Goal: Information Seeking & Learning: Learn about a topic

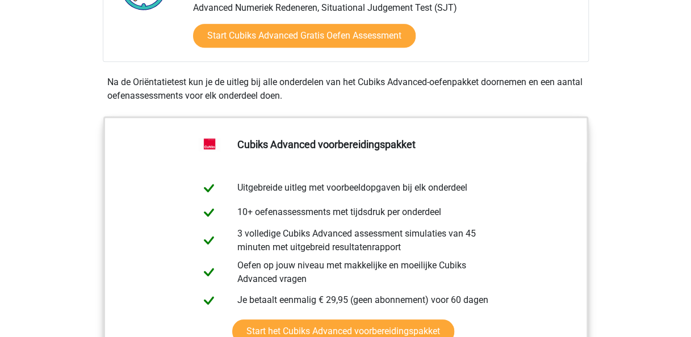
scroll to position [227, 0]
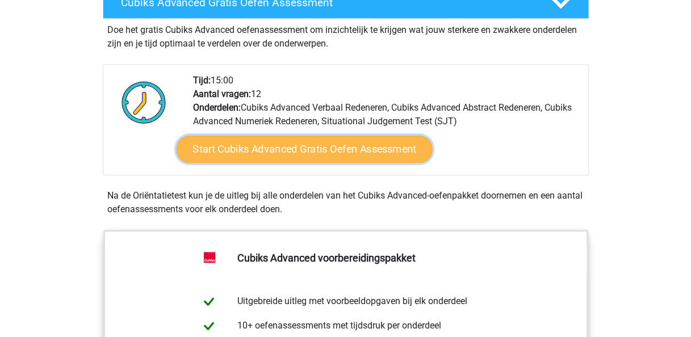
click at [269, 152] on link "Start Cubiks Advanced Gratis Oefen Assessment" at bounding box center [304, 149] width 256 height 27
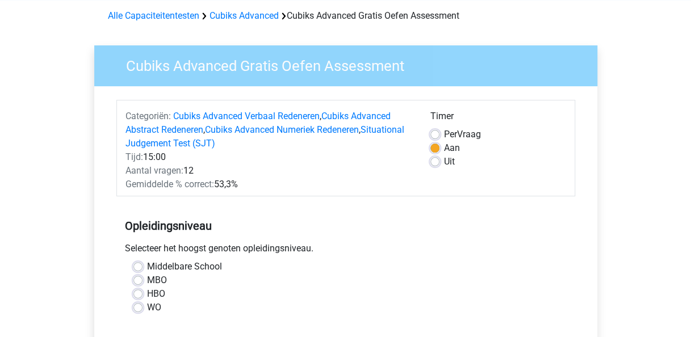
scroll to position [114, 0]
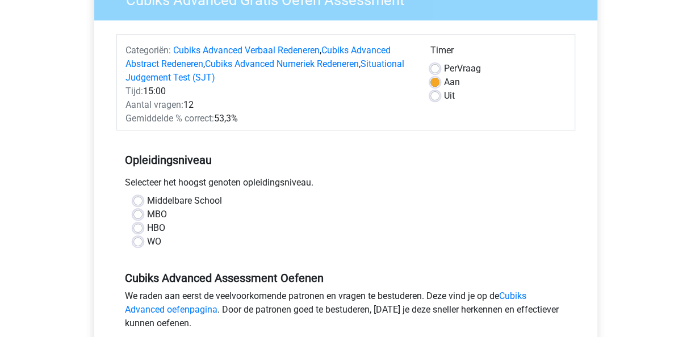
click at [147, 243] on label "WO" at bounding box center [154, 242] width 14 height 14
click at [136, 243] on input "WO" at bounding box center [137, 240] width 9 height 11
radio input "true"
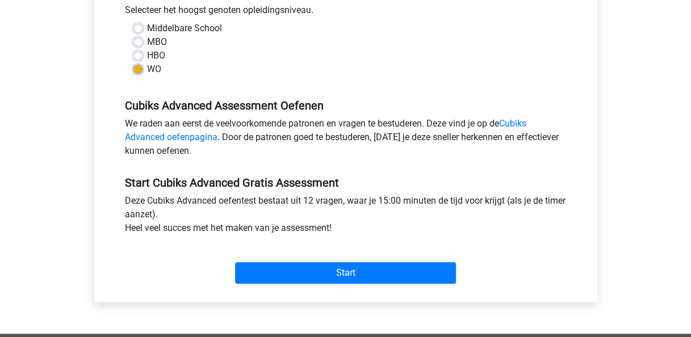
scroll to position [398, 0]
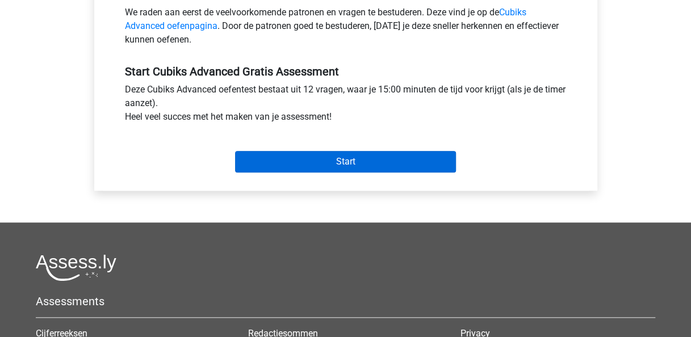
drag, startPoint x: 306, startPoint y: 145, endPoint x: 303, endPoint y: 157, distance: 12.7
click at [305, 144] on div "Start" at bounding box center [345, 153] width 459 height 40
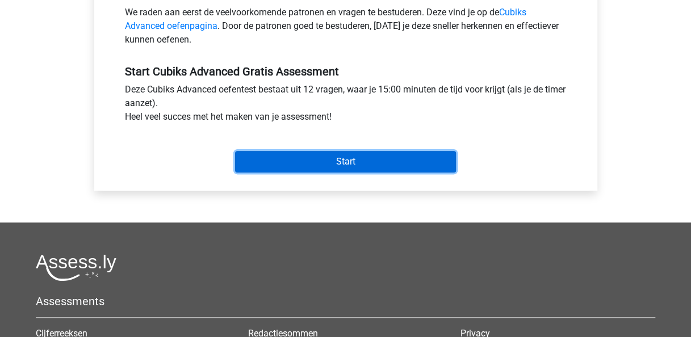
click at [303, 157] on input "Start" at bounding box center [345, 162] width 221 height 22
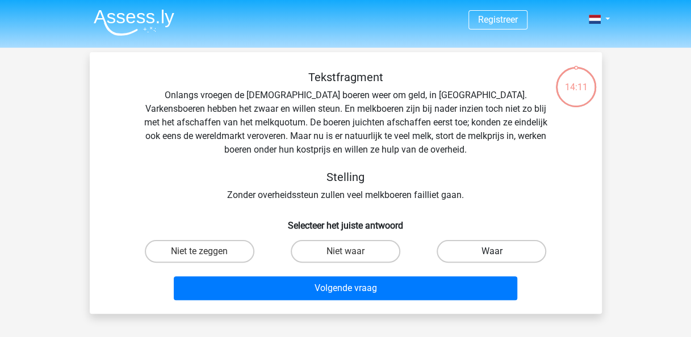
click at [449, 249] on label "Waar" at bounding box center [492, 251] width 110 height 23
click at [492, 252] on input "Waar" at bounding box center [495, 255] width 7 height 7
radio input "true"
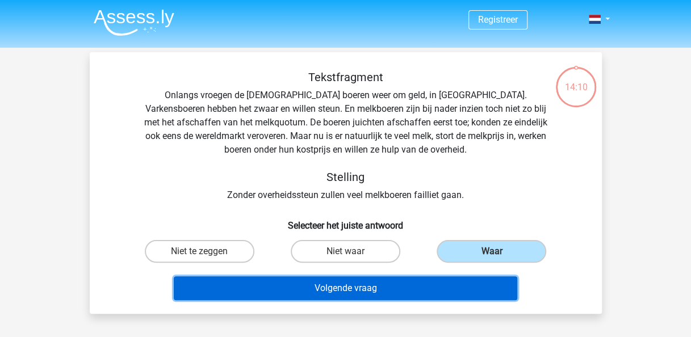
click at [395, 292] on button "Volgende vraag" at bounding box center [346, 289] width 344 height 24
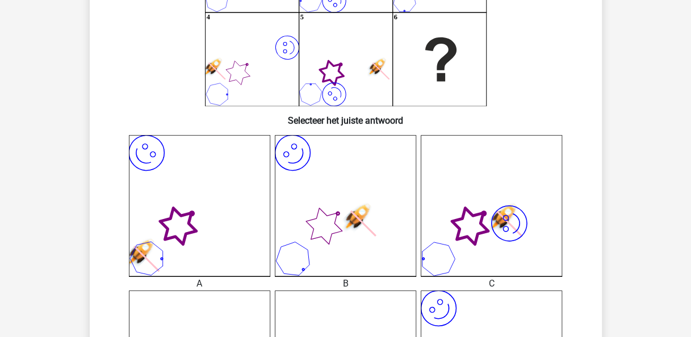
scroll to position [227, 0]
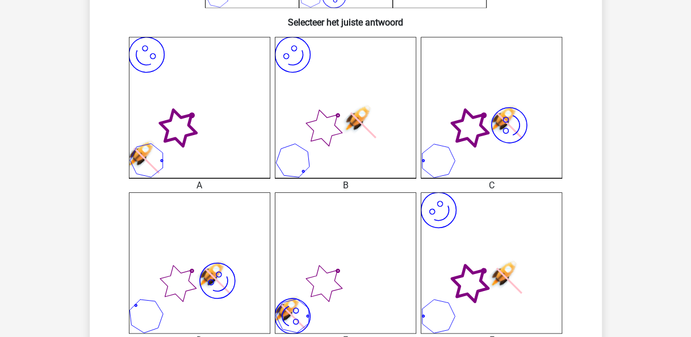
click at [193, 114] on icon at bounding box center [192, 116] width 4 height 4
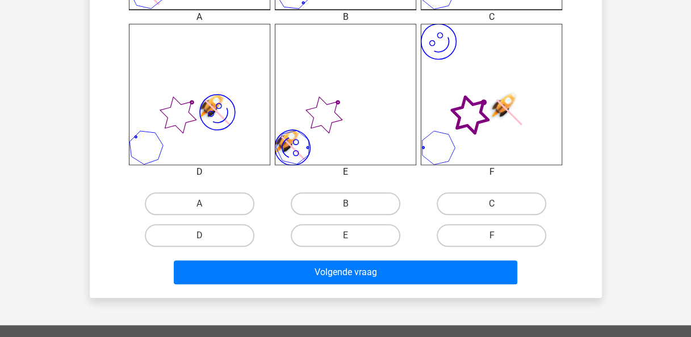
scroll to position [454, 0]
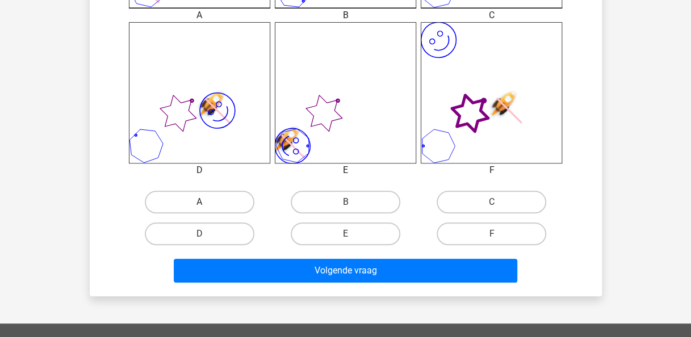
click at [207, 197] on label "A" at bounding box center [200, 202] width 110 height 23
click at [207, 202] on input "A" at bounding box center [202, 205] width 7 height 7
radio input "true"
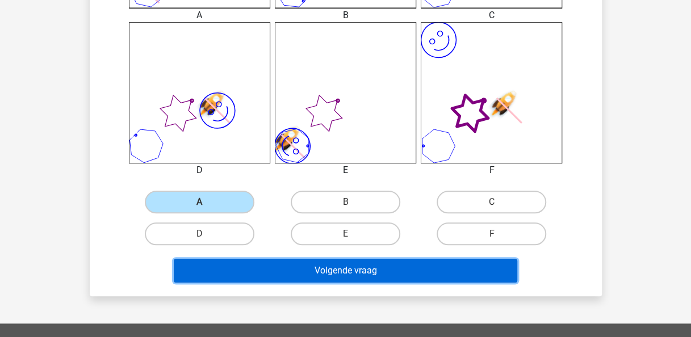
click at [304, 268] on button "Volgende vraag" at bounding box center [346, 271] width 344 height 24
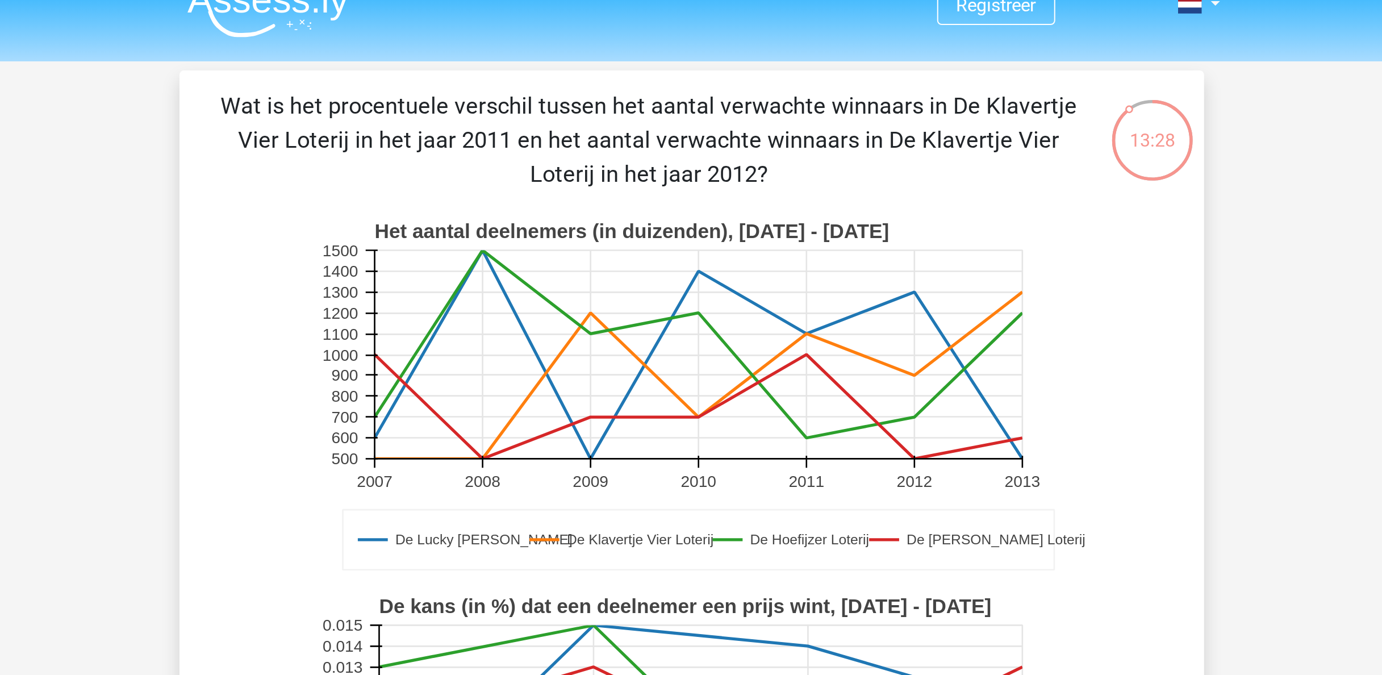
scroll to position [0, 0]
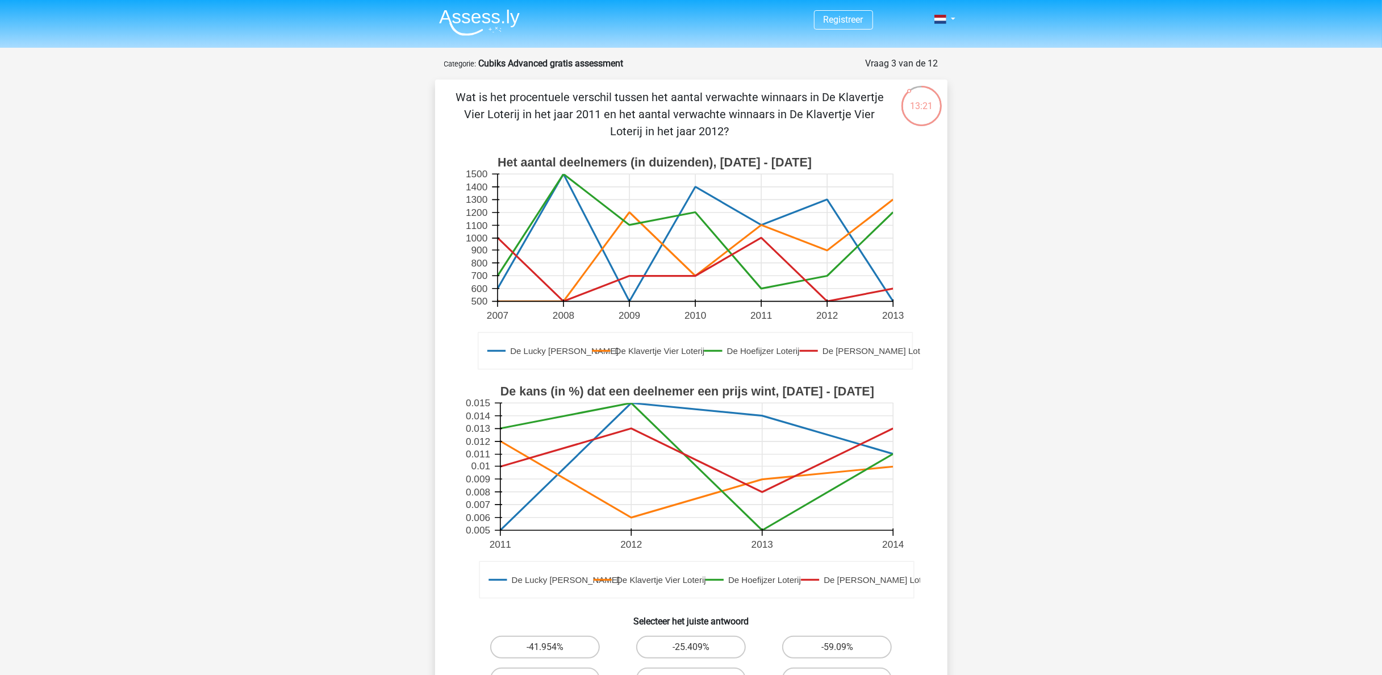
drag, startPoint x: 680, startPoint y: 0, endPoint x: 619, endPoint y: 592, distance: 595.0
click at [619, 337] on icon at bounding box center [696, 579] width 434 height 36
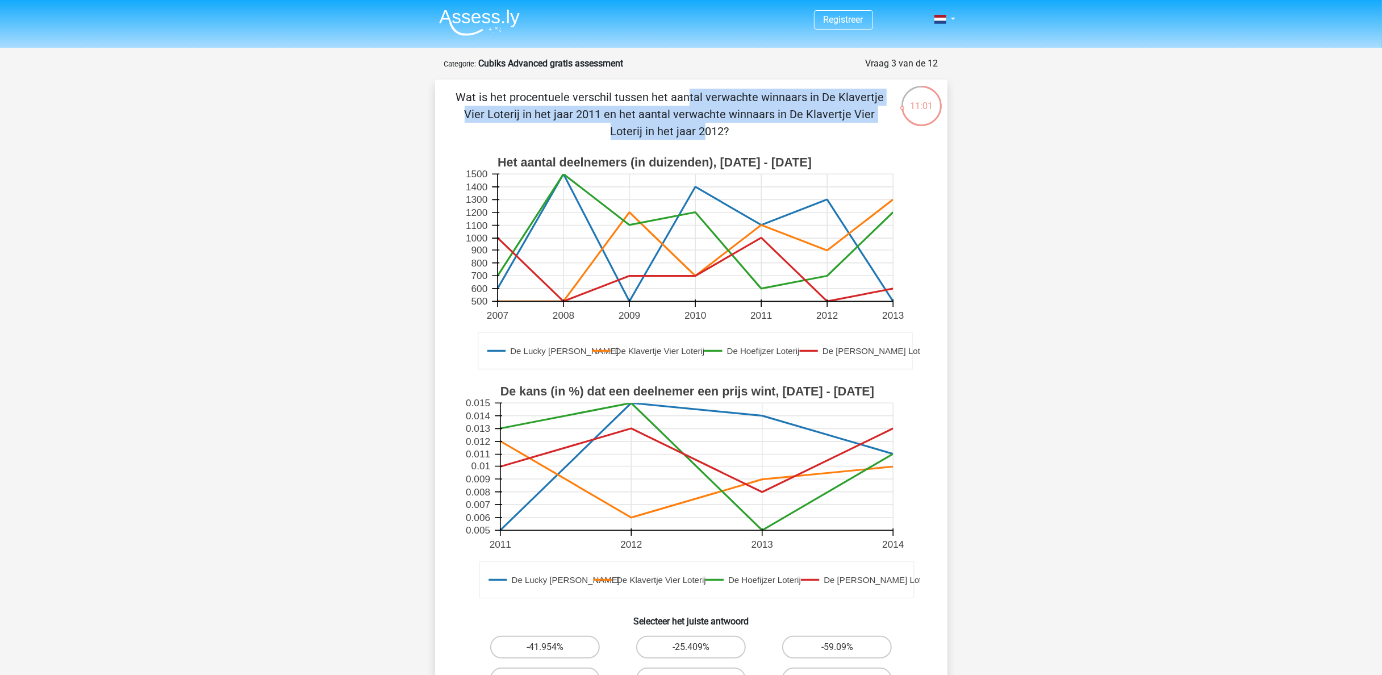
drag, startPoint x: 733, startPoint y: 125, endPoint x: 459, endPoint y: 100, distance: 274.3
click at [459, 100] on p "Wat is het procentuele verschil tussen het aantal verwachte winnaars in De Klav…" at bounding box center [669, 114] width 433 height 51
copy p "Wat is het procentuele verschil tussen het aantal verwachte winnaars in De Klav…"
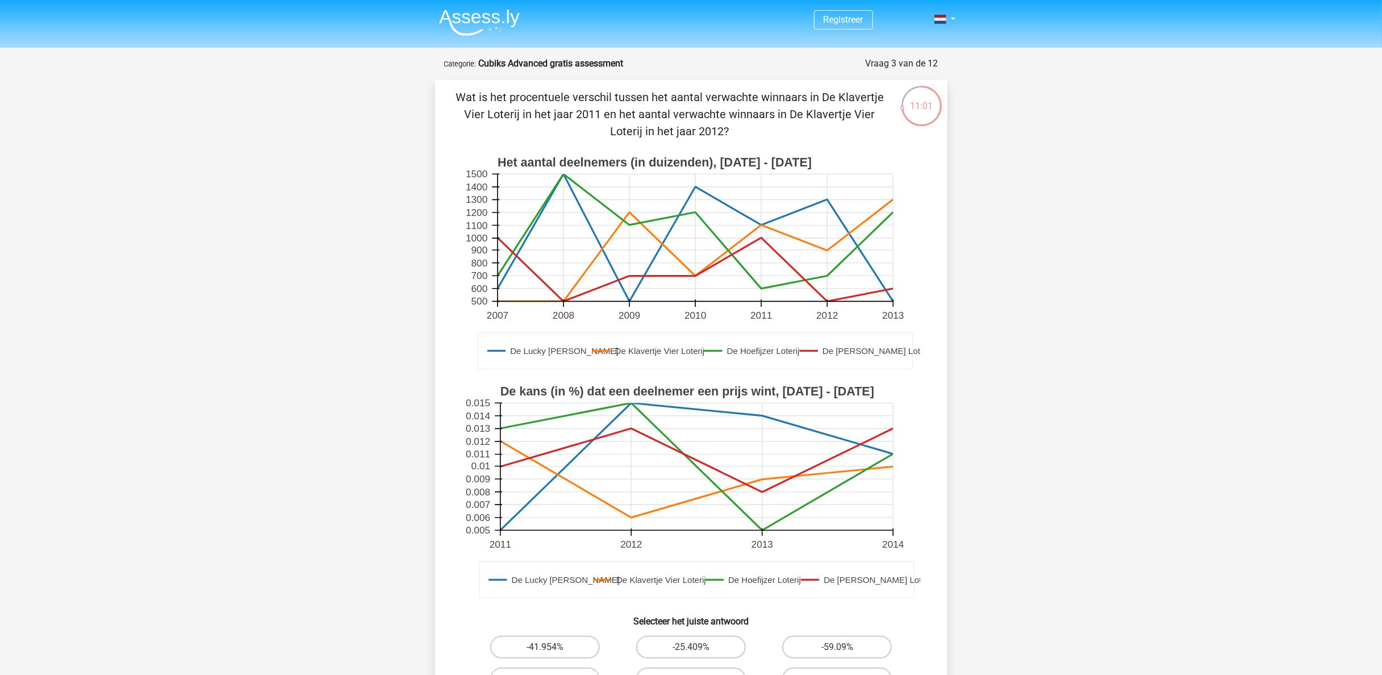
click at [691, 146] on div "Wat is het procentuele verschil tussen het aantal verwachte winnaars in De Klav…" at bounding box center [691, 411] width 503 height 644
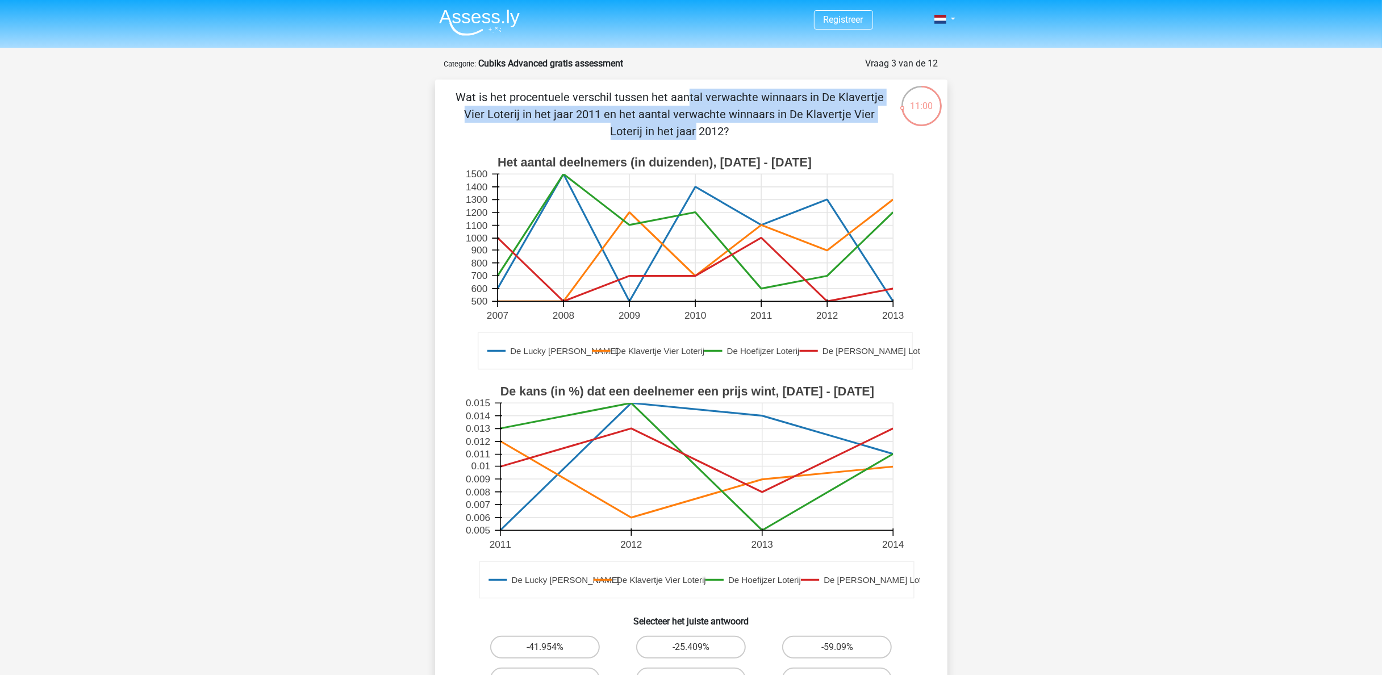
drag, startPoint x: 745, startPoint y: 123, endPoint x: 454, endPoint y: 98, distance: 291.8
click at [454, 98] on p "Wat is het procentuele verschil tussen het aantal verwachte winnaars in De Klav…" at bounding box center [669, 114] width 433 height 51
drag, startPoint x: 454, startPoint y: 98, endPoint x: 450, endPoint y: 90, distance: 9.7
click at [449, 93] on div "Wat is het procentuele verschil tussen het aantal verwachte winnaars in De Klav…" at bounding box center [691, 411] width 503 height 644
click at [457, 89] on p "Wat is het procentuele verschil tussen het aantal verwachte winnaars in De Klav…" at bounding box center [669, 114] width 433 height 51
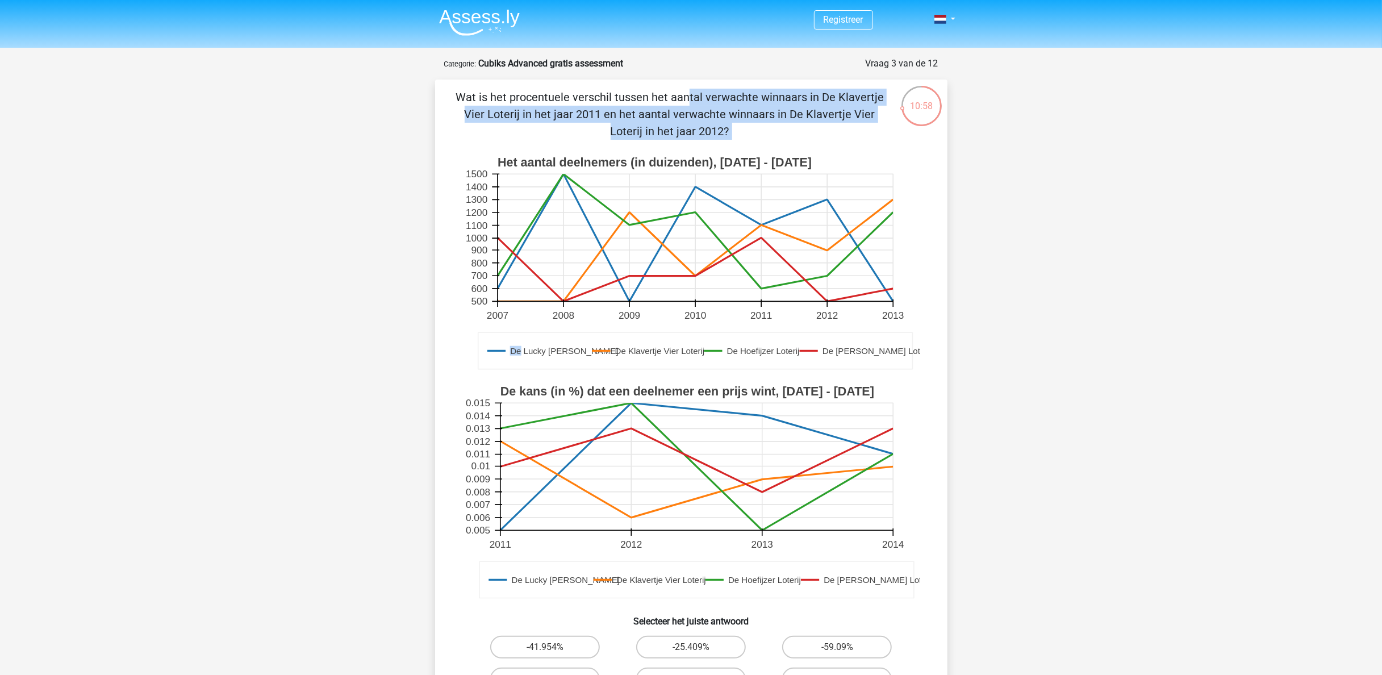
drag, startPoint x: 459, startPoint y: 89, endPoint x: 809, endPoint y: 172, distance: 359.4
click at [691, 172] on div "Wat is het procentuele verschil tussen het aantal verwachte winnaars in De Klav…" at bounding box center [691, 411] width 503 height 644
drag, startPoint x: 809, startPoint y: 172, endPoint x: 613, endPoint y: 107, distance: 205.7
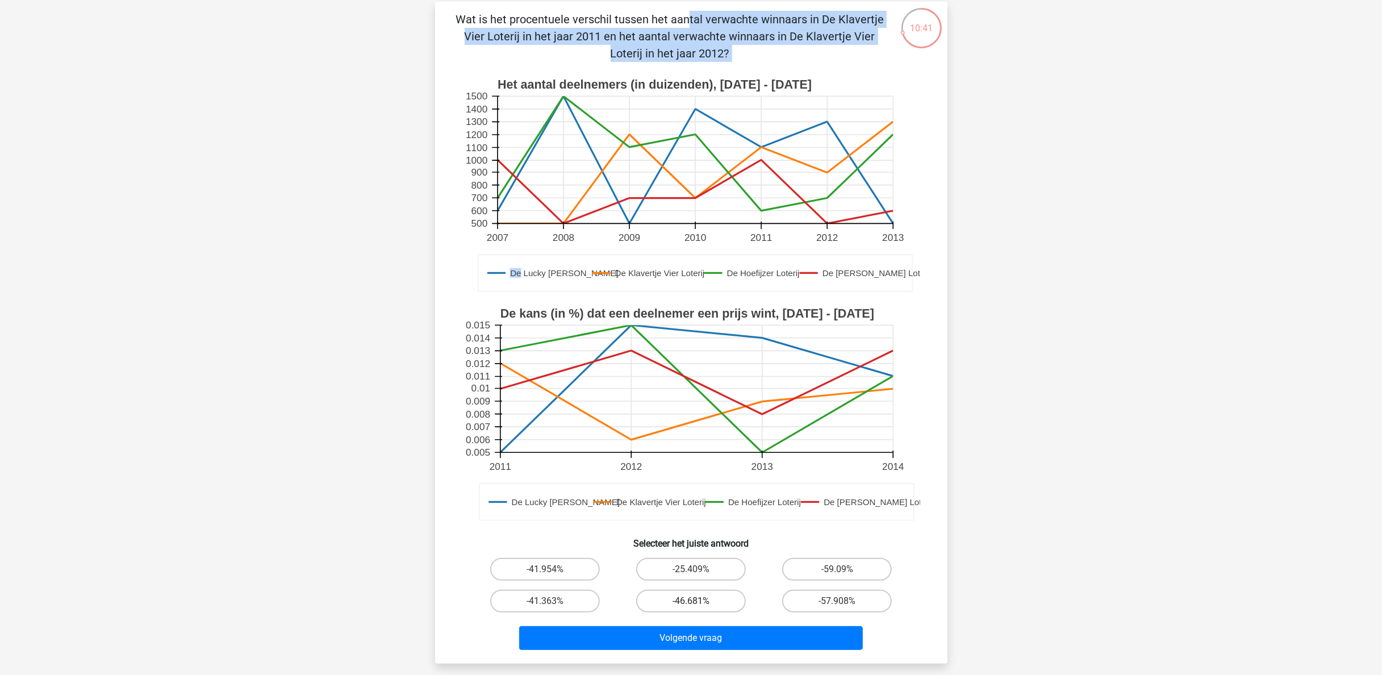
scroll to position [114, 0]
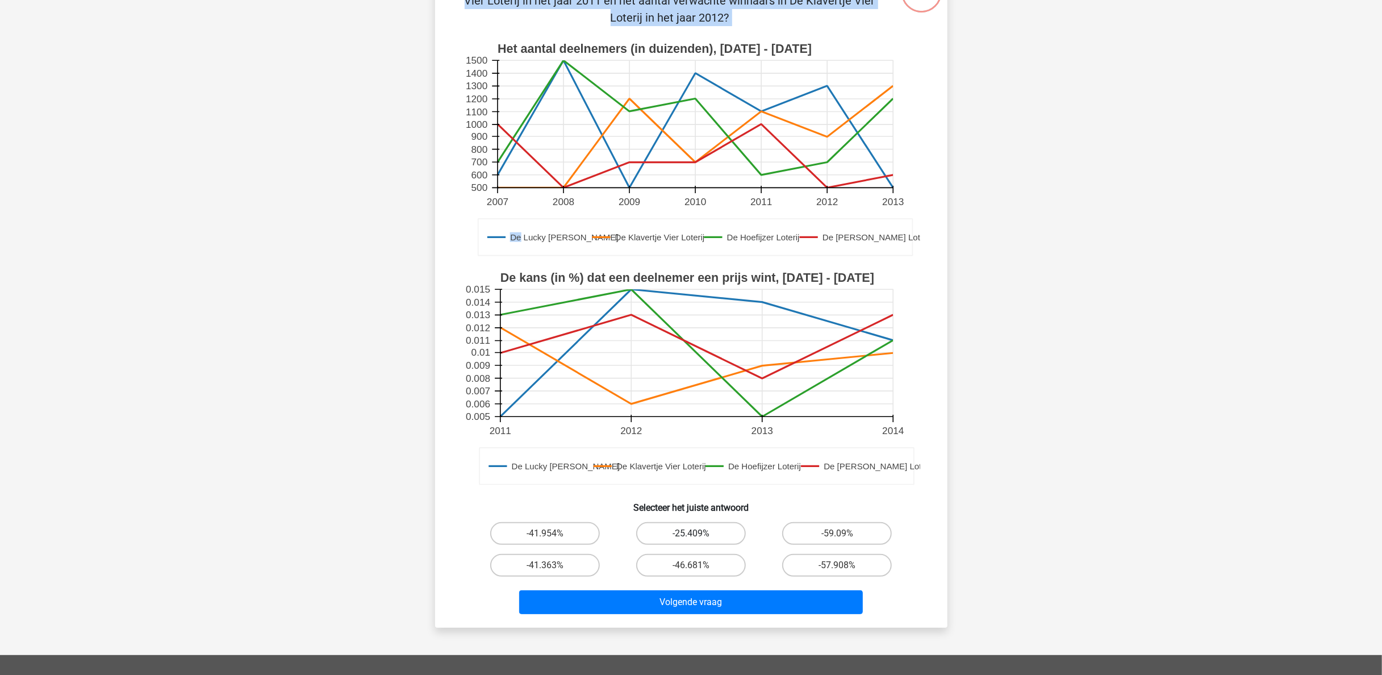
click at [691, 337] on label "-25.409%" at bounding box center [691, 533] width 110 height 23
click at [691, 337] on input "-25.409%" at bounding box center [694, 536] width 7 height 7
radio input "true"
click at [691, 337] on button "Volgende vraag" at bounding box center [691, 602] width 344 height 24
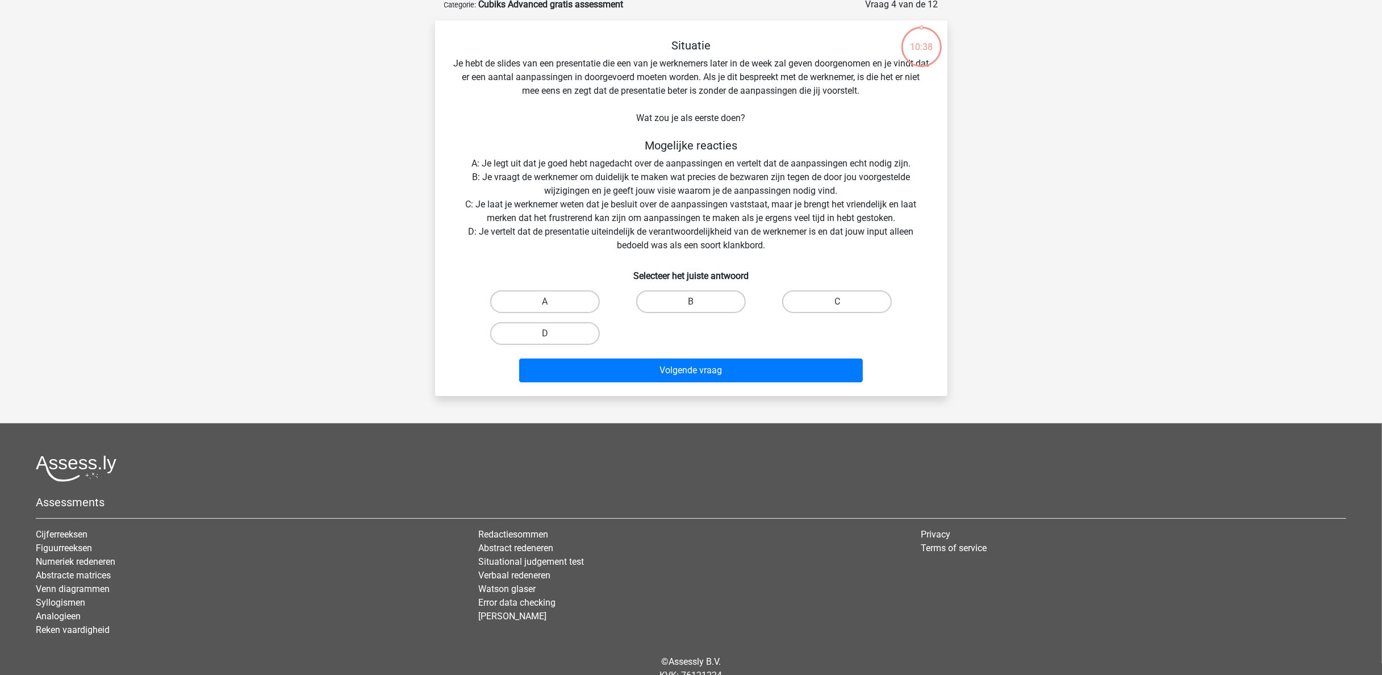
scroll to position [57, 0]
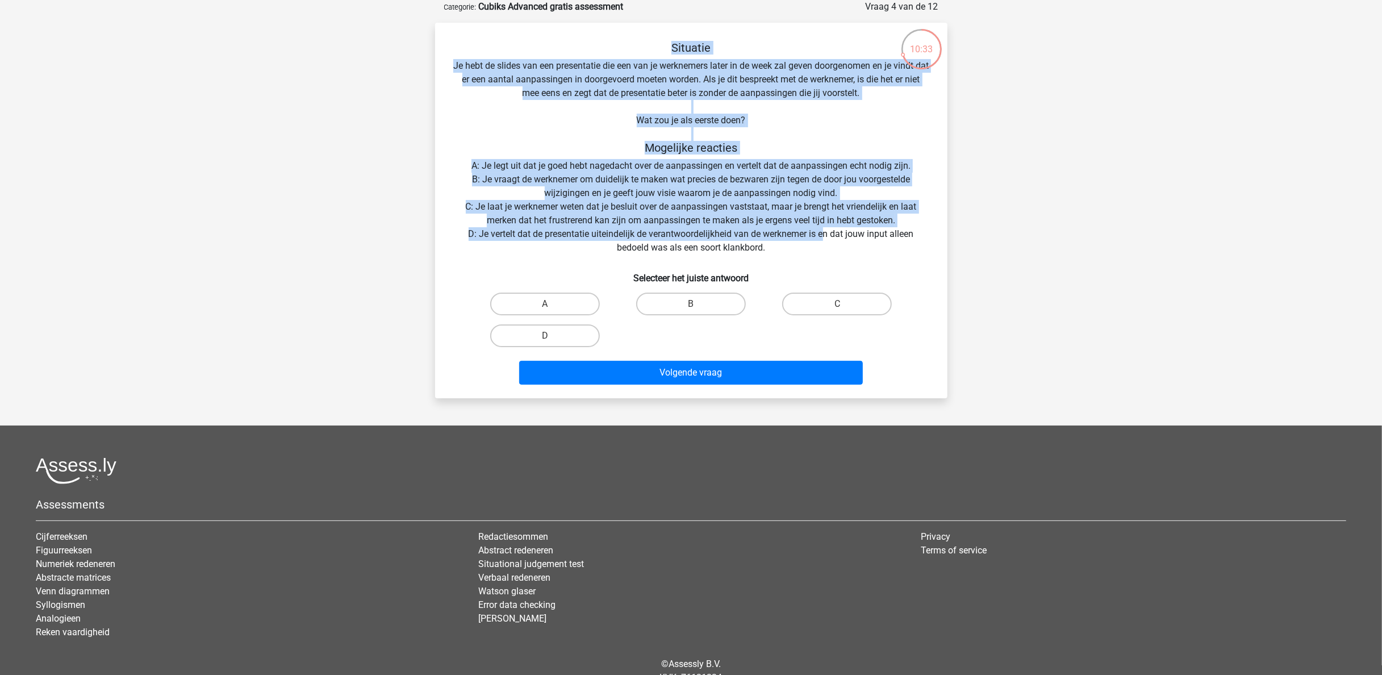
drag, startPoint x: 647, startPoint y: 36, endPoint x: 827, endPoint y: 235, distance: 267.4
click at [691, 235] on div "Situatie Je hebt de slides van een presentatie die een van je werknemers later …" at bounding box center [691, 210] width 512 height 375
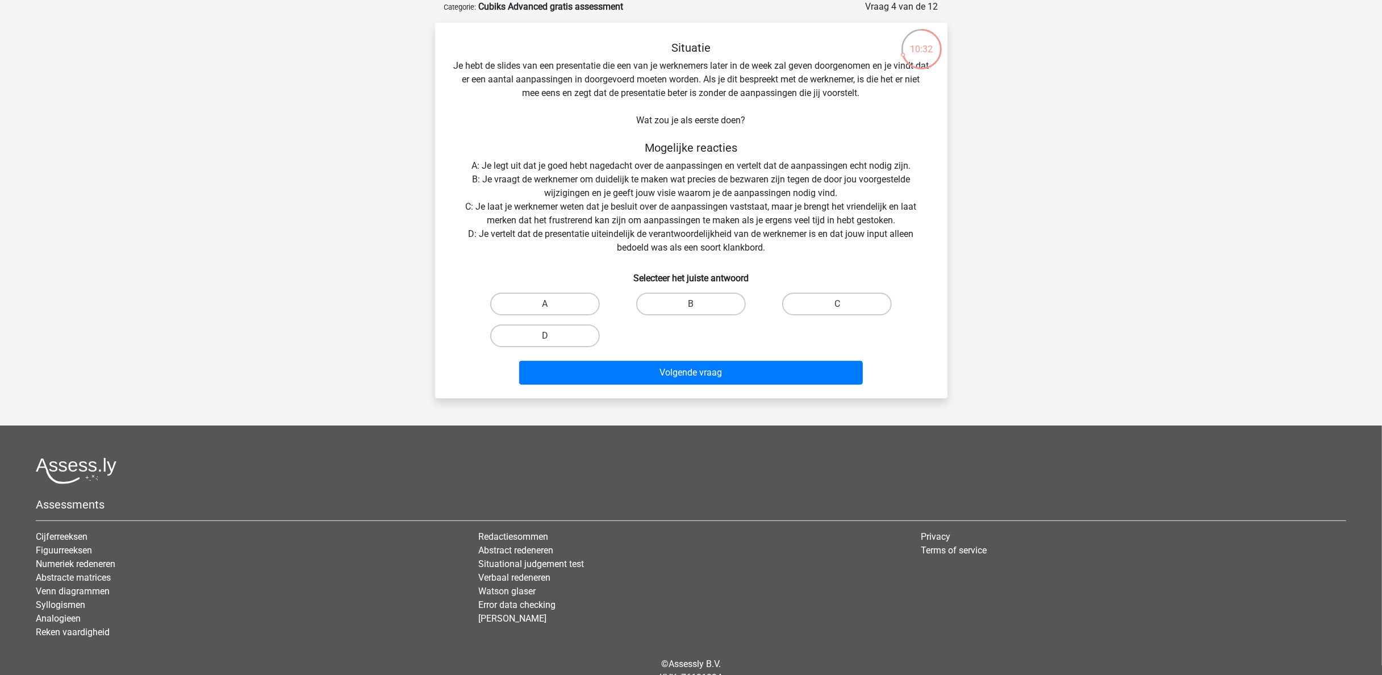
drag, startPoint x: 827, startPoint y: 235, endPoint x: 932, endPoint y: 262, distance: 108.6
click at [691, 262] on div "Situatie Je hebt de slides van een presentatie die een van je werknemers later …" at bounding box center [691, 215] width 503 height 348
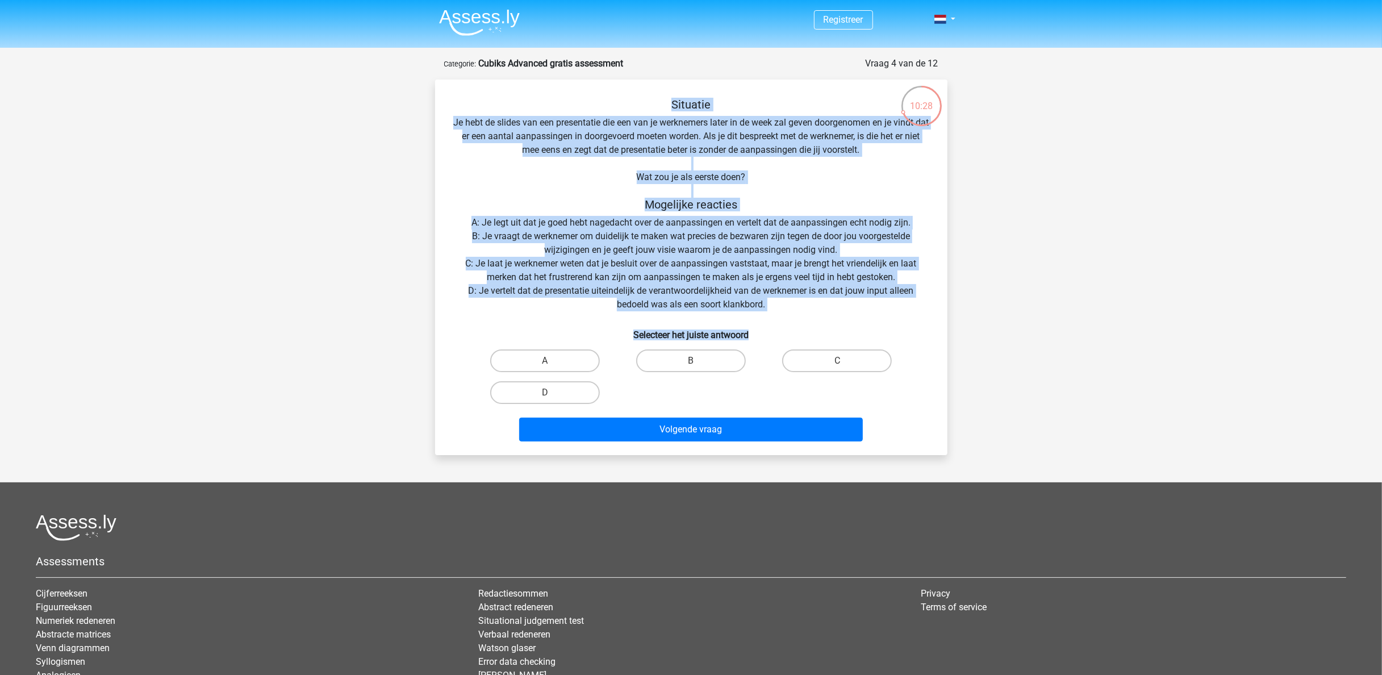
drag, startPoint x: 759, startPoint y: 339, endPoint x: 398, endPoint y: 109, distance: 427.9
click at [398, 109] on div "Registreer" at bounding box center [691, 391] width 1382 height 782
drag, startPoint x: 398, startPoint y: 109, endPoint x: 640, endPoint y: 125, distance: 241.9
copy div "Situatie Je hebt de slides van een presentatie die een van je werknemers later …"
click at [691, 265] on div "Registreer" at bounding box center [691, 391] width 1382 height 782
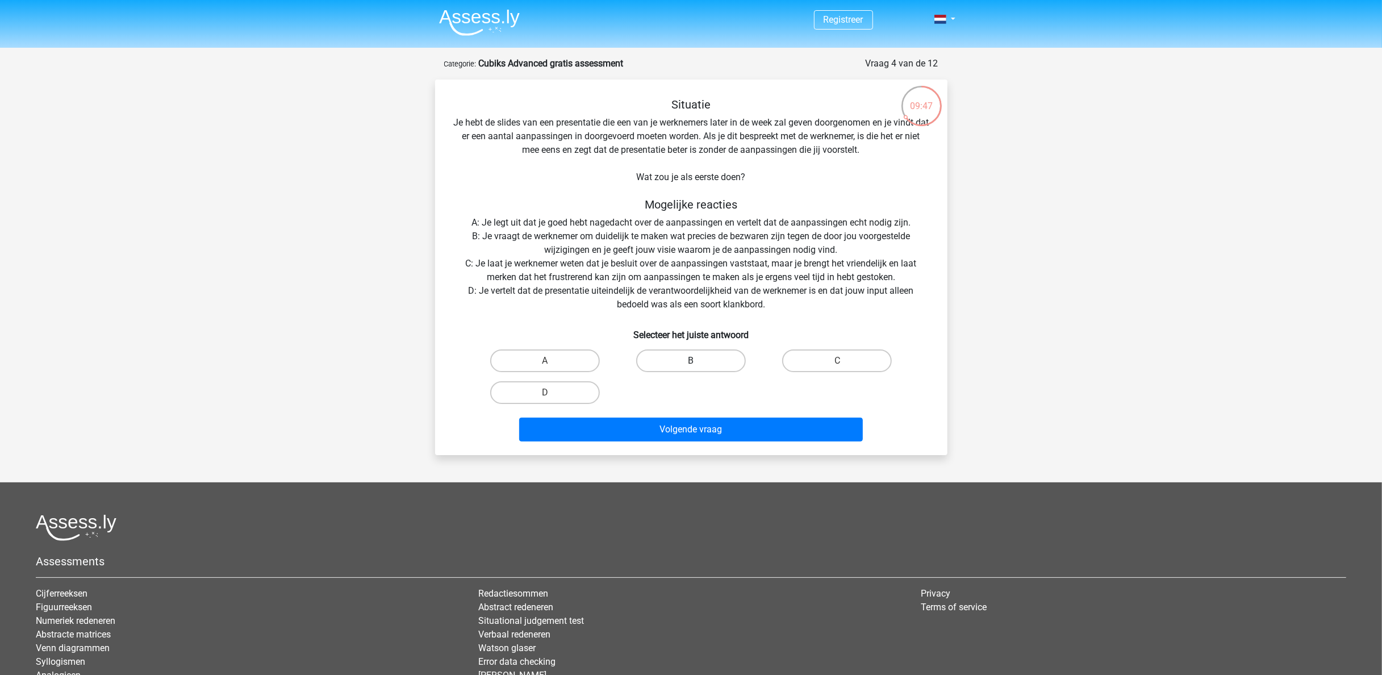
click at [691, 337] on label "B" at bounding box center [691, 360] width 110 height 23
click at [691, 337] on input "B" at bounding box center [694, 364] width 7 height 7
radio input "true"
click at [691, 337] on button "Volgende vraag" at bounding box center [691, 429] width 344 height 24
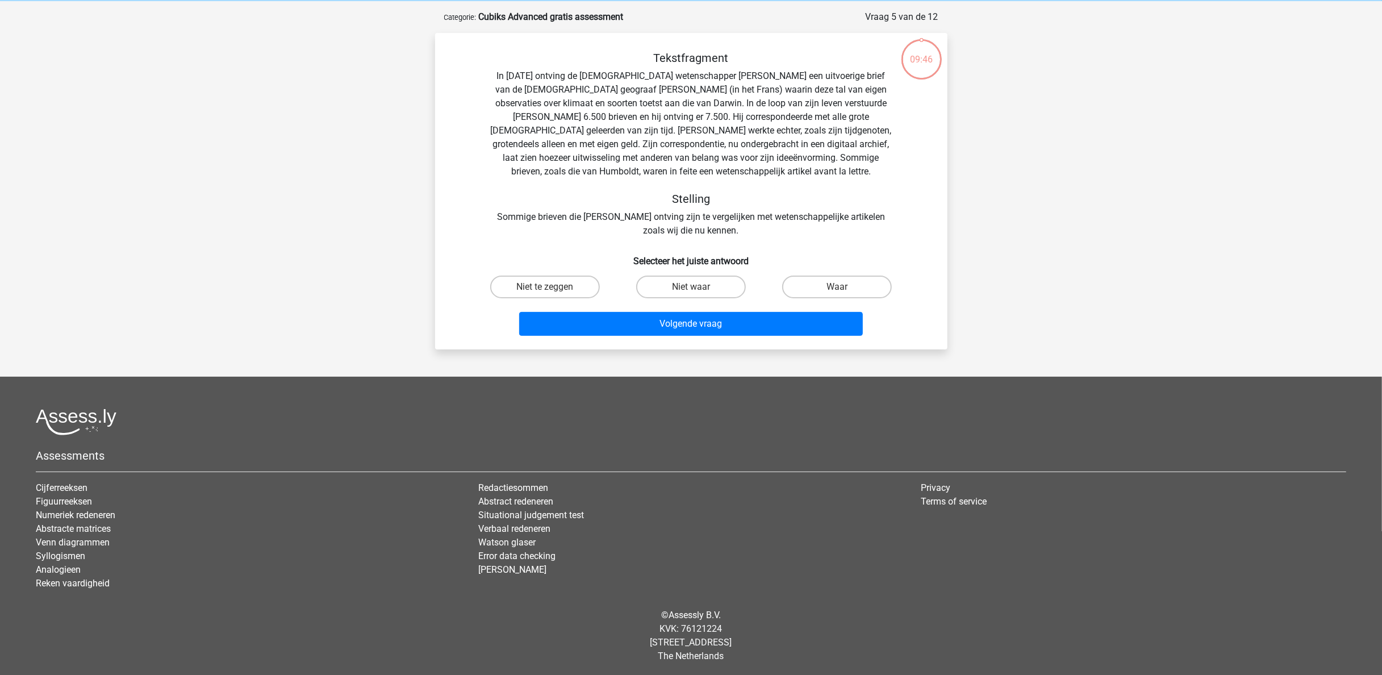
scroll to position [48, 0]
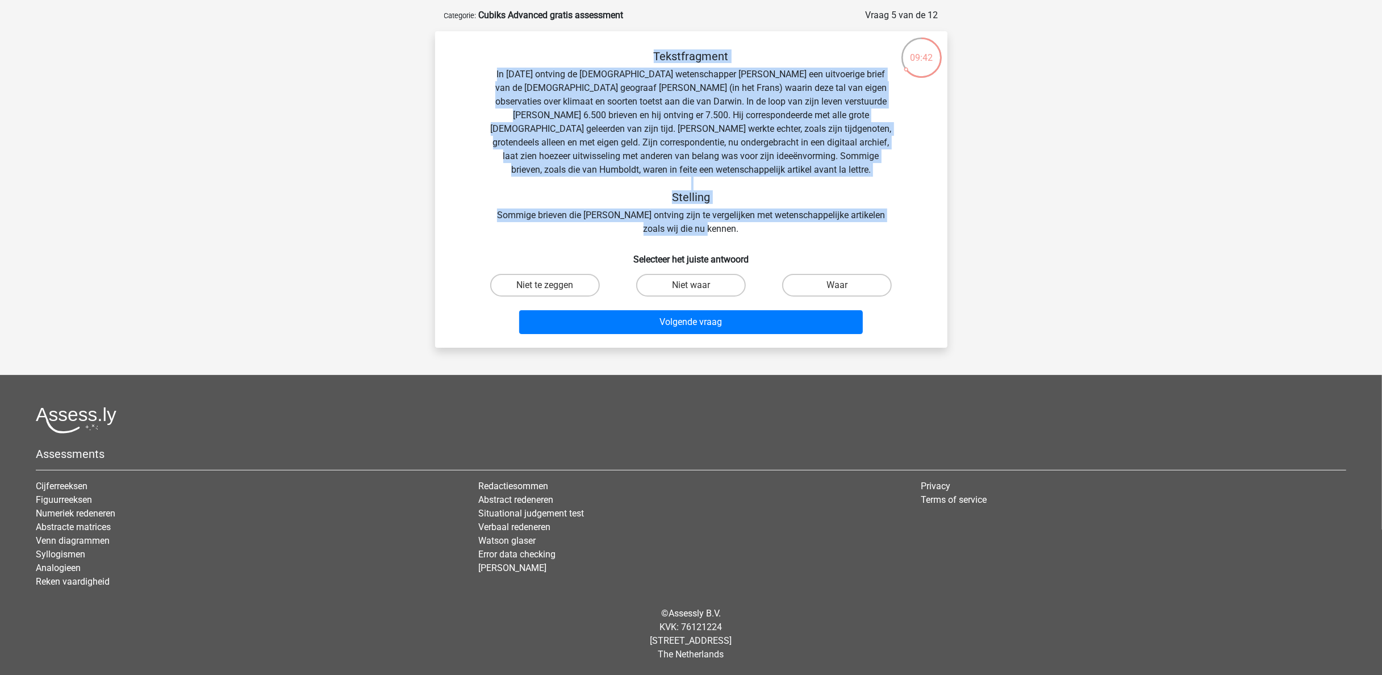
drag, startPoint x: 728, startPoint y: 229, endPoint x: 460, endPoint y: 55, distance: 320.1
click at [460, 55] on div "Tekstfragment In 1839 ontving de Engelse wetenschapper Charles Darwin een uitvo…" at bounding box center [691, 142] width 476 height 186
copy div "Tekstfragment In 1839 ontving de Engelse wetenschapper Charles Darwin een uitvo…"
click at [691, 287] on label "Waar" at bounding box center [837, 285] width 110 height 23
click at [691, 287] on input "Waar" at bounding box center [840, 288] width 7 height 7
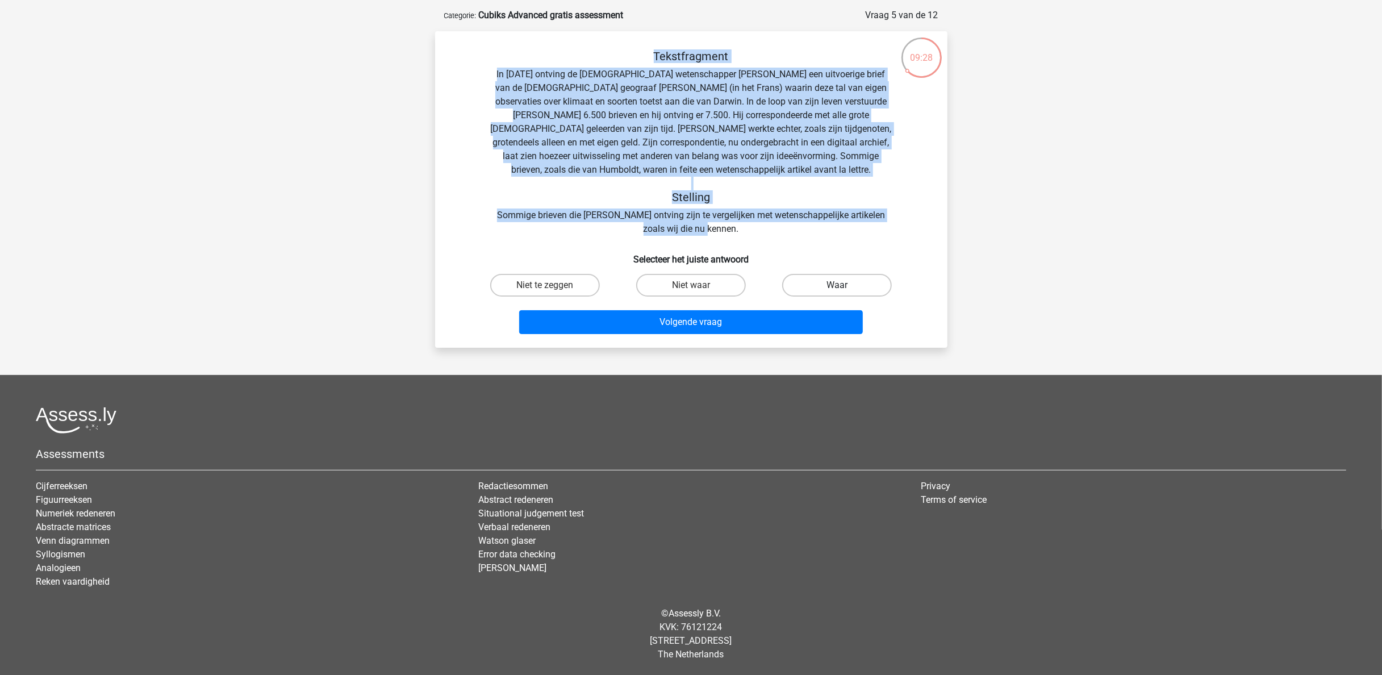
radio input "true"
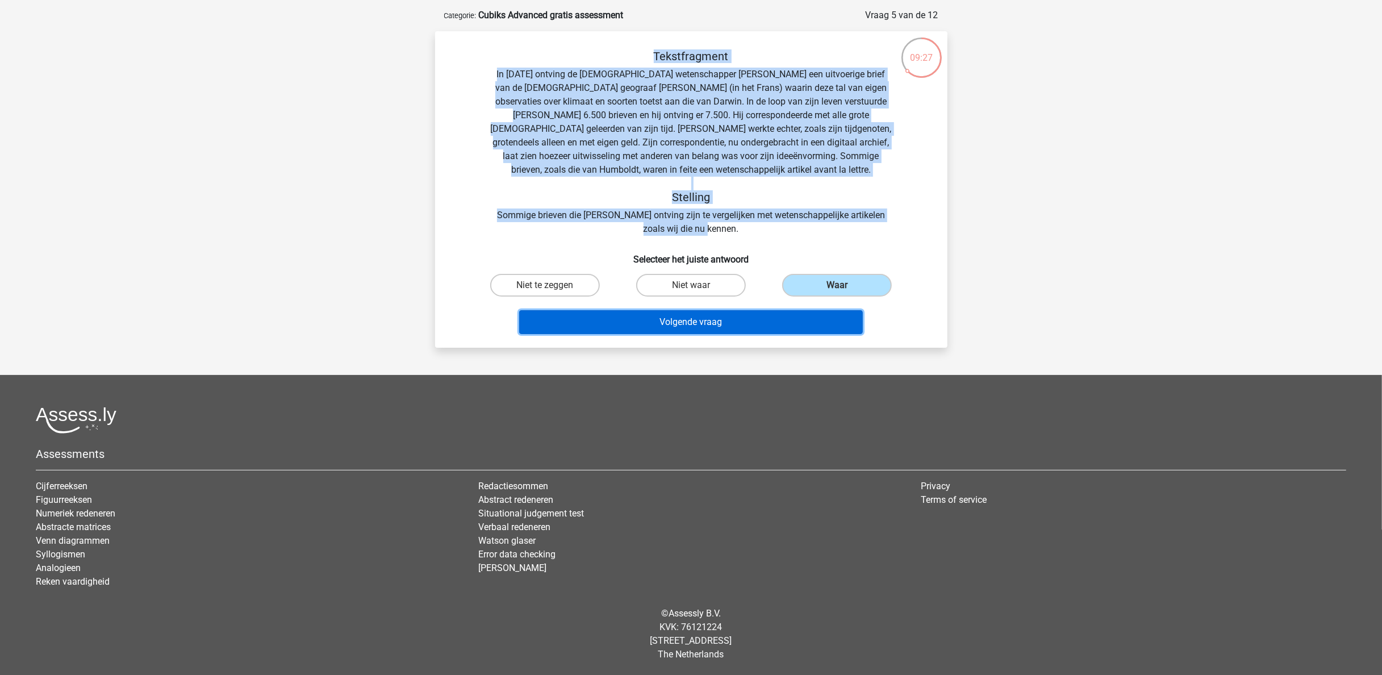
click at [691, 325] on button "Volgende vraag" at bounding box center [691, 322] width 344 height 24
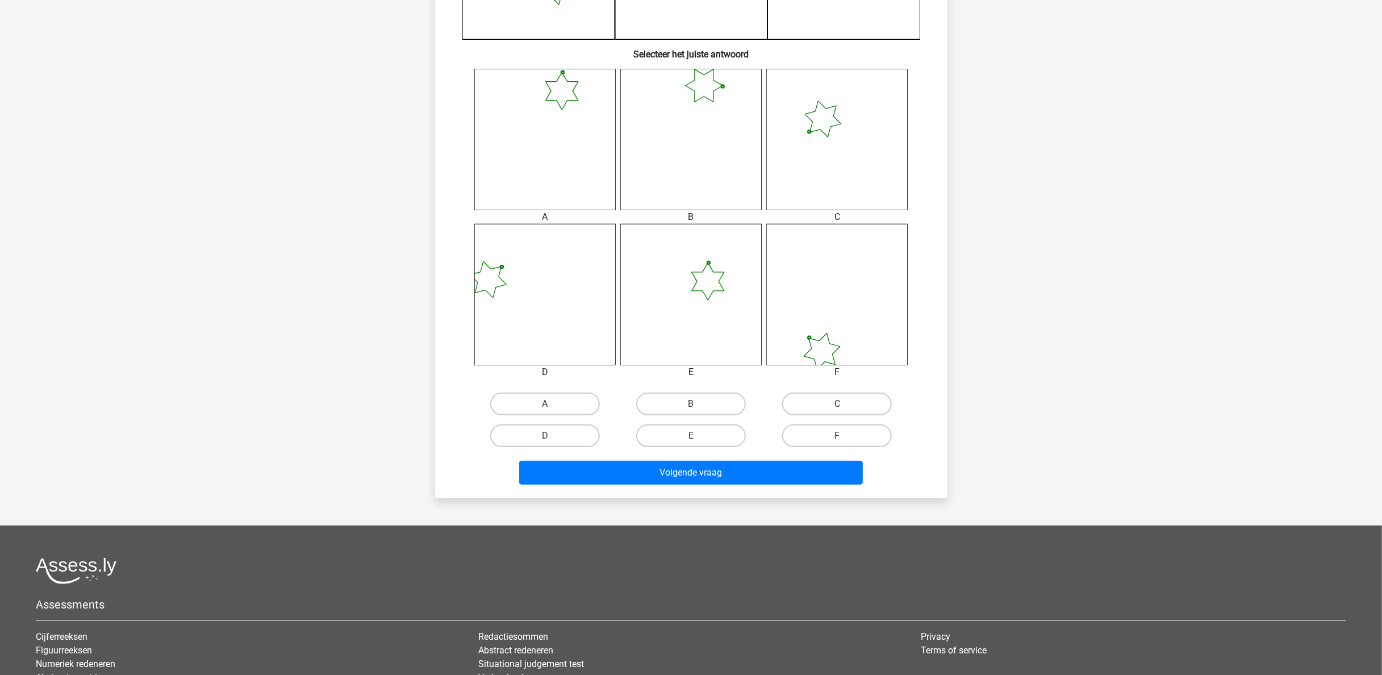
scroll to position [284, 0]
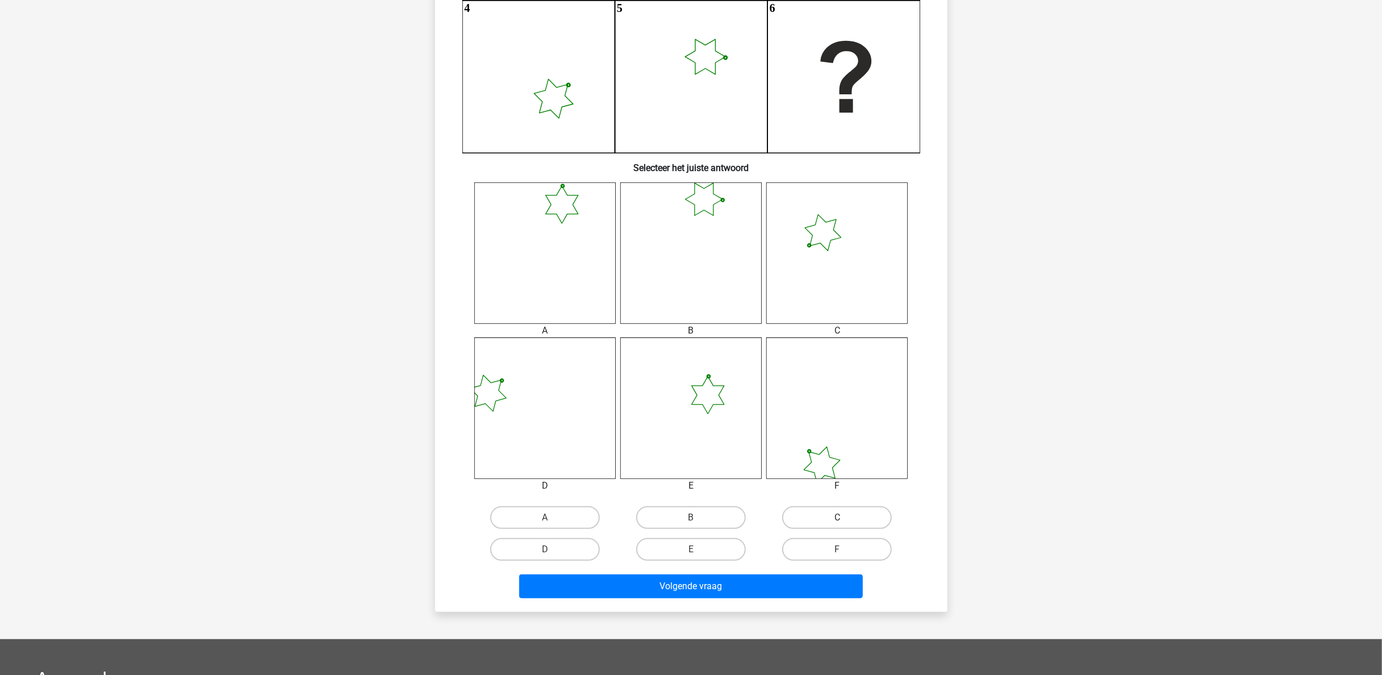
click at [691, 337] on label "C" at bounding box center [837, 517] width 110 height 23
click at [691, 337] on input "C" at bounding box center [840, 520] width 7 height 7
radio input "true"
click at [691, 337] on button "Volgende vraag" at bounding box center [691, 586] width 344 height 24
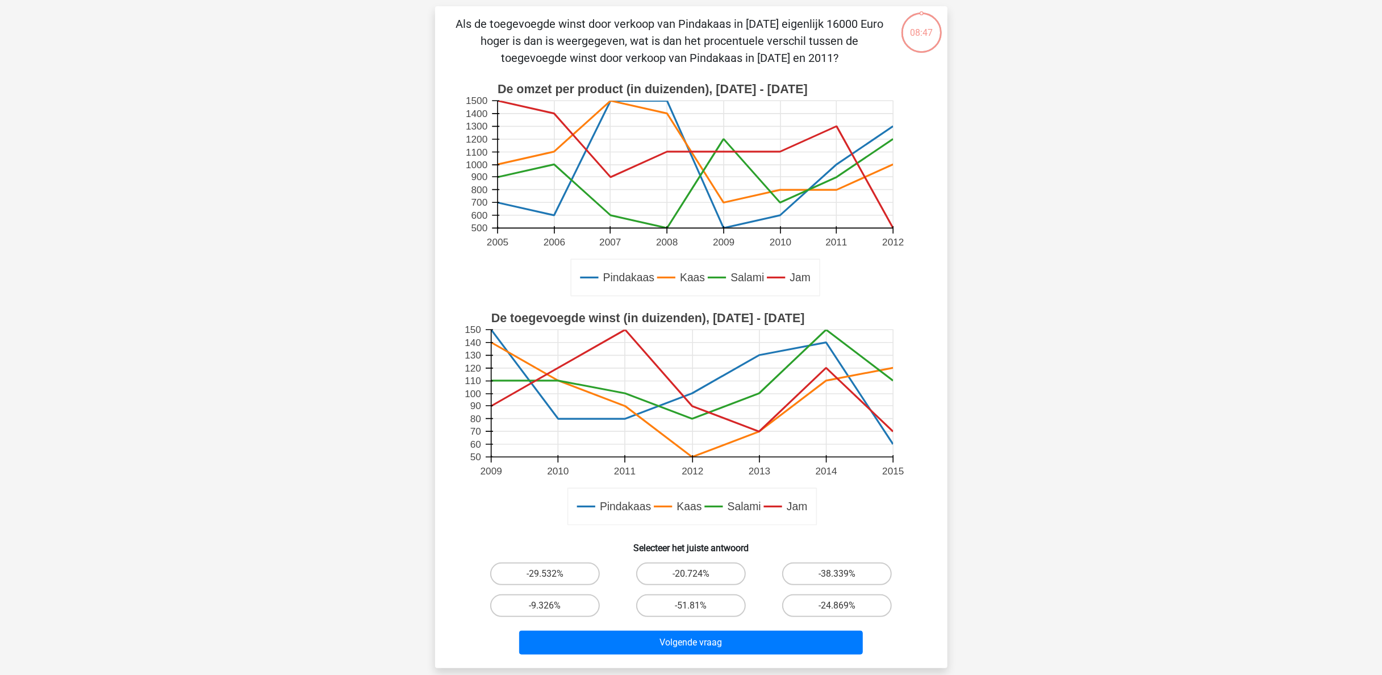
scroll to position [57, 0]
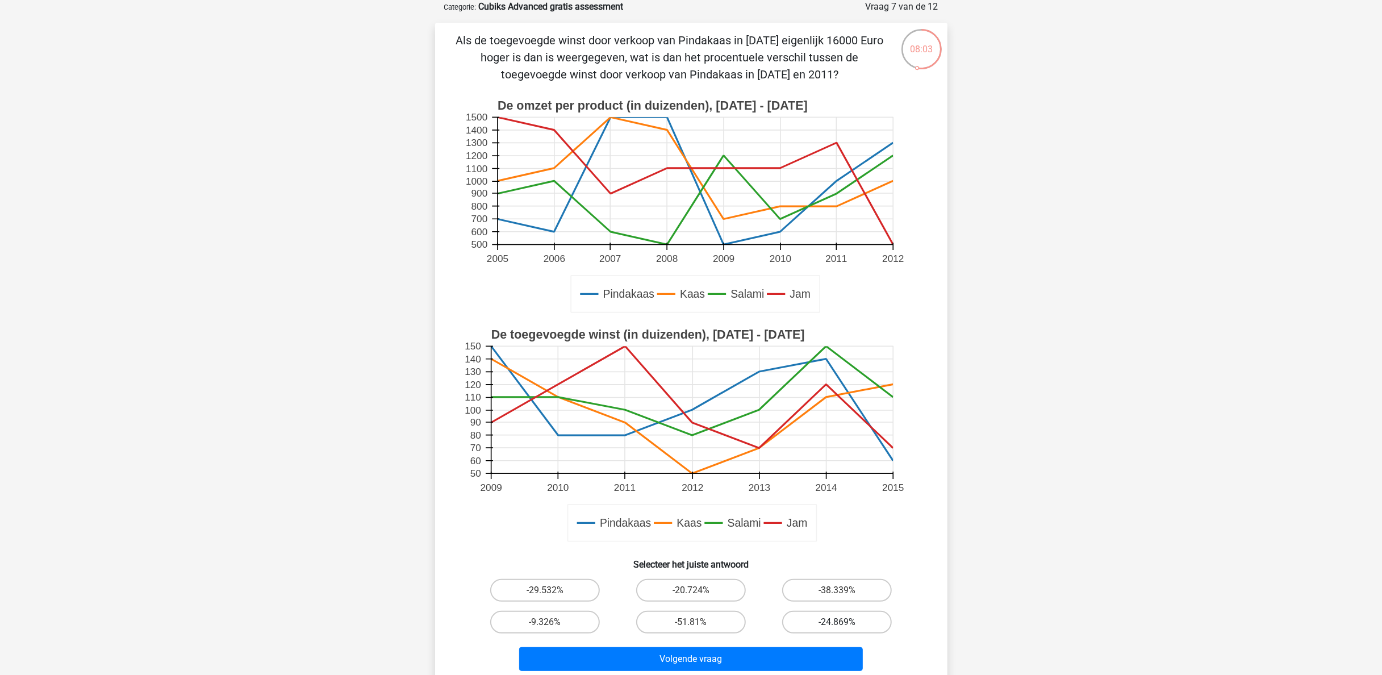
click at [691, 337] on label "-24.869%" at bounding box center [837, 622] width 110 height 23
click at [691, 337] on input "-24.869%" at bounding box center [840, 625] width 7 height 7
radio input "true"
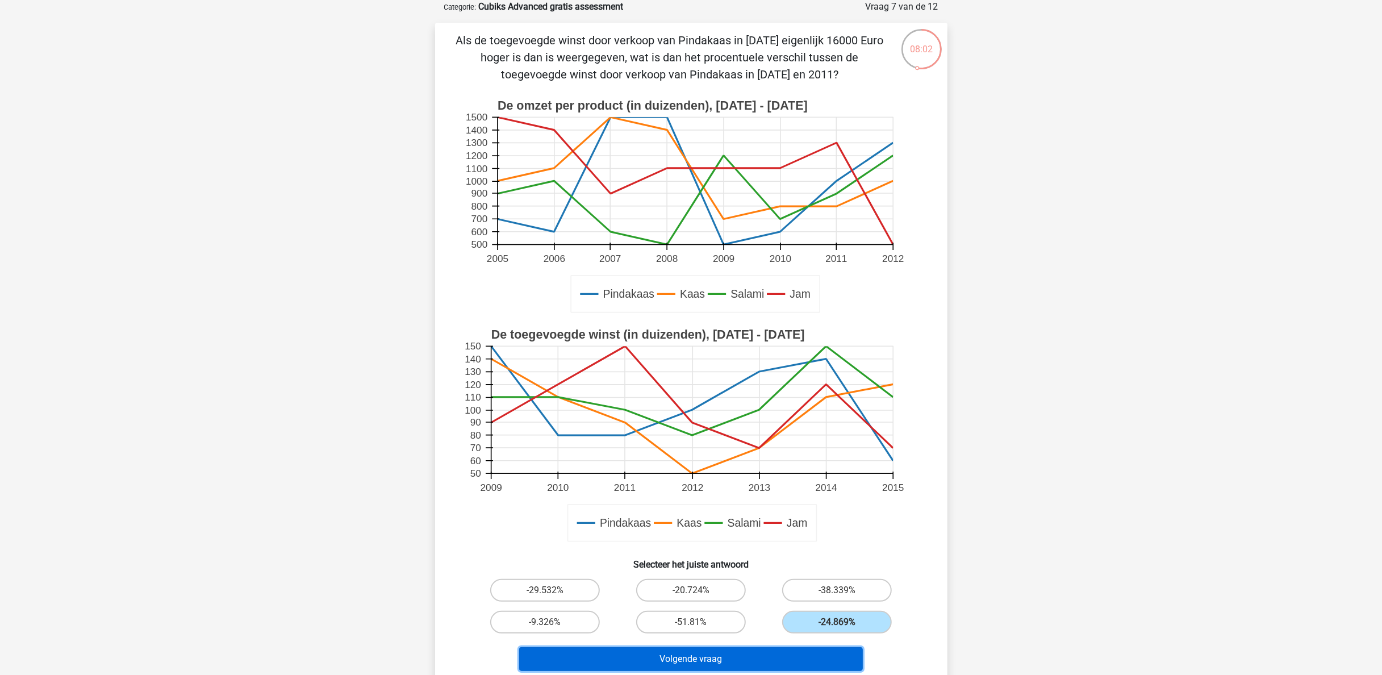
click at [691, 337] on button "Volgende vraag" at bounding box center [691, 659] width 344 height 24
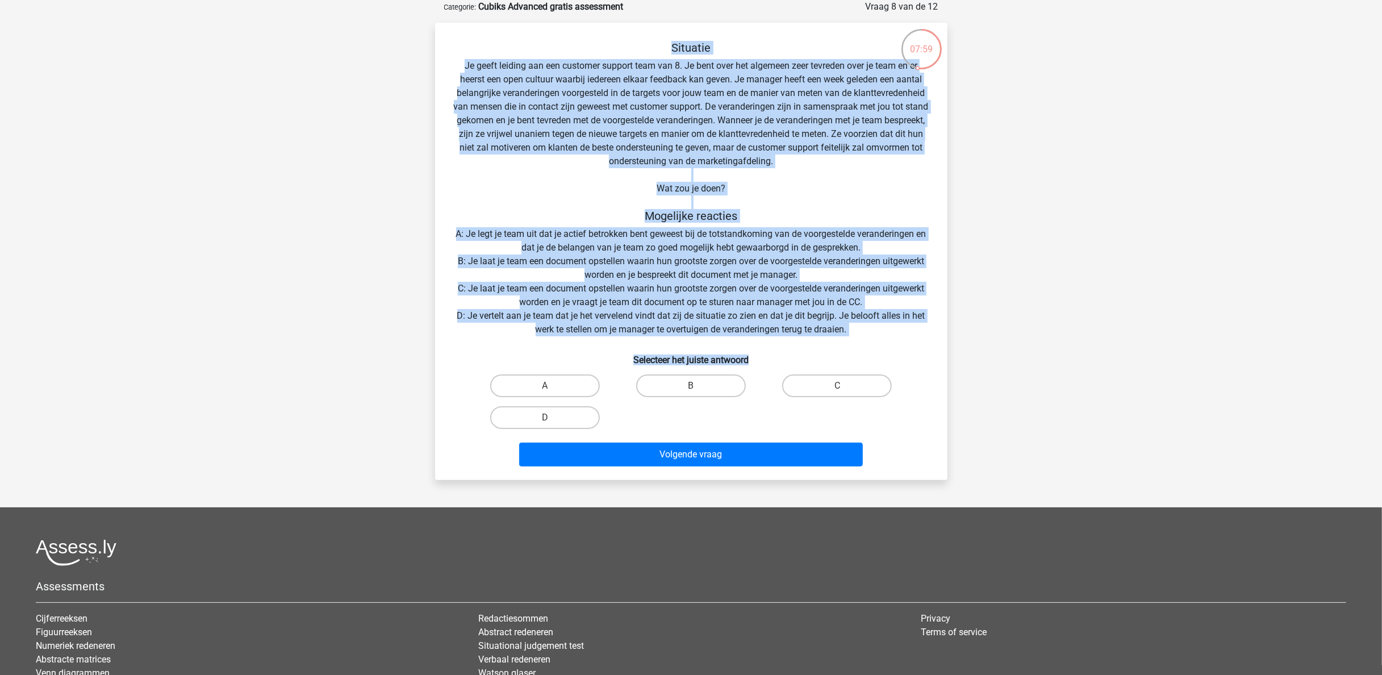
drag, startPoint x: 871, startPoint y: 339, endPoint x: 376, endPoint y: 40, distance: 578.4
click at [376, 40] on div "Registreer" at bounding box center [691, 375] width 1382 height 864
drag, startPoint x: 376, startPoint y: 40, endPoint x: 534, endPoint y: 64, distance: 160.2
copy div "Situatie Je geeft leiding aan een customer support team van 8. Je bent over het…"
drag, startPoint x: 718, startPoint y: 377, endPoint x: 711, endPoint y: 426, distance: 49.3
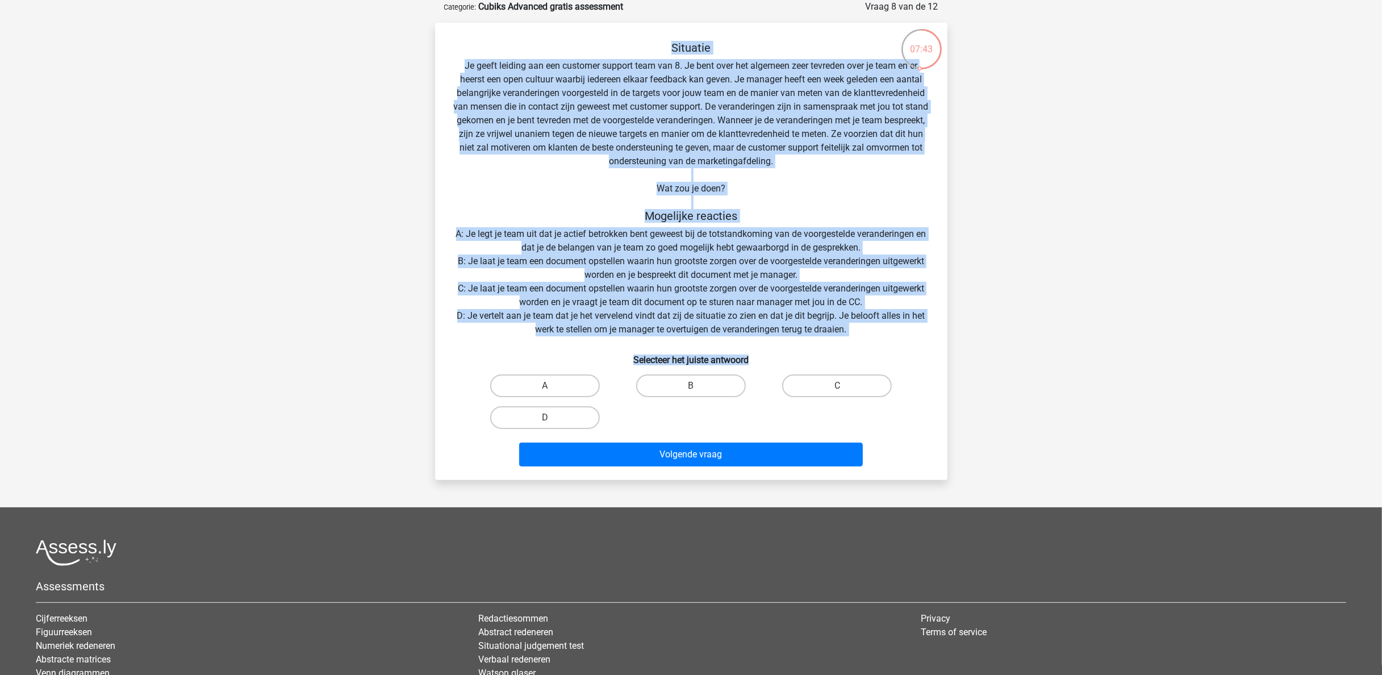
click at [691, 337] on label "B" at bounding box center [691, 385] width 110 height 23
click at [691, 337] on input "B" at bounding box center [694, 389] width 7 height 7
radio input "true"
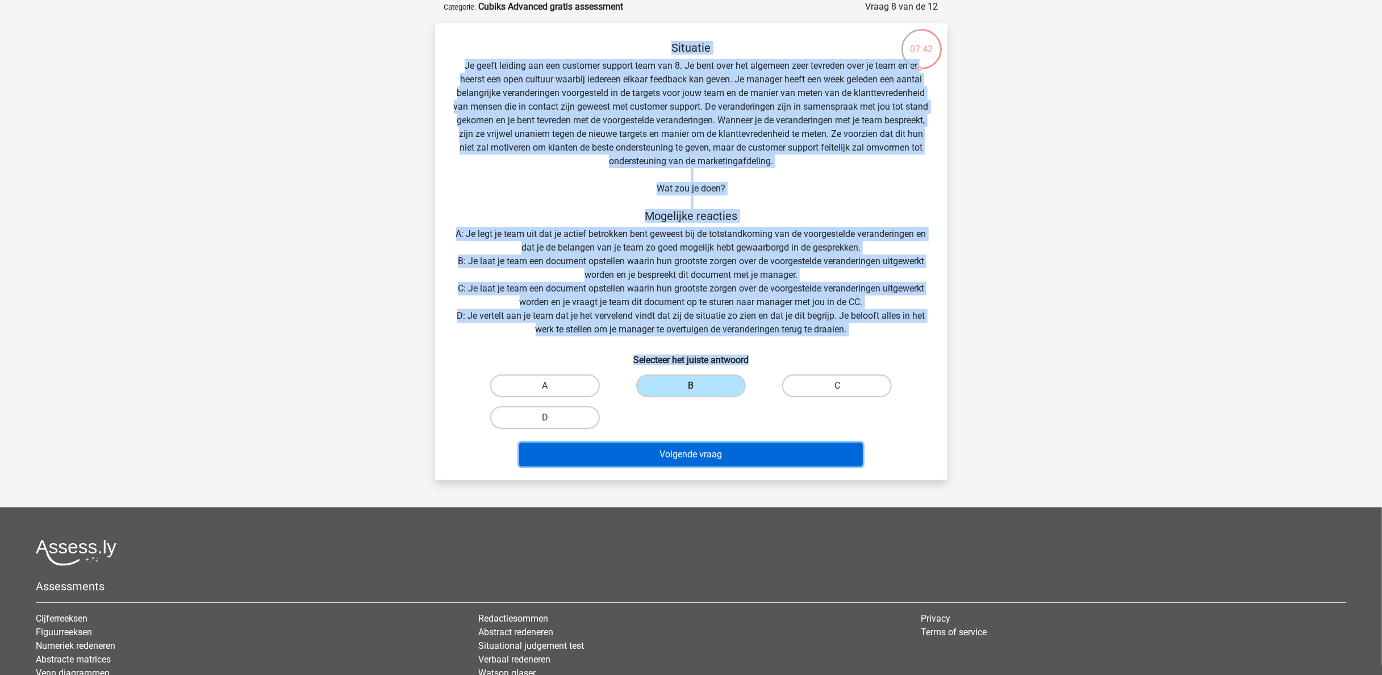
click at [691, 337] on button "Volgende vraag" at bounding box center [691, 454] width 344 height 24
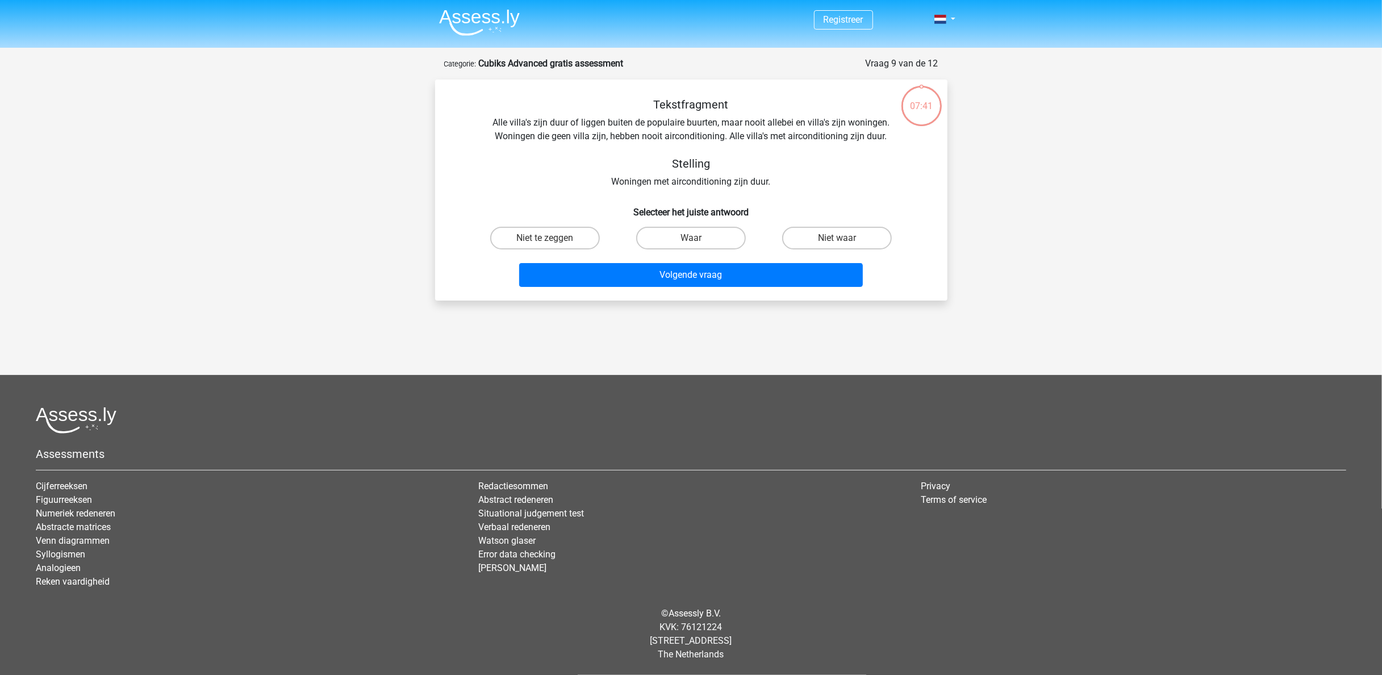
scroll to position [0, 0]
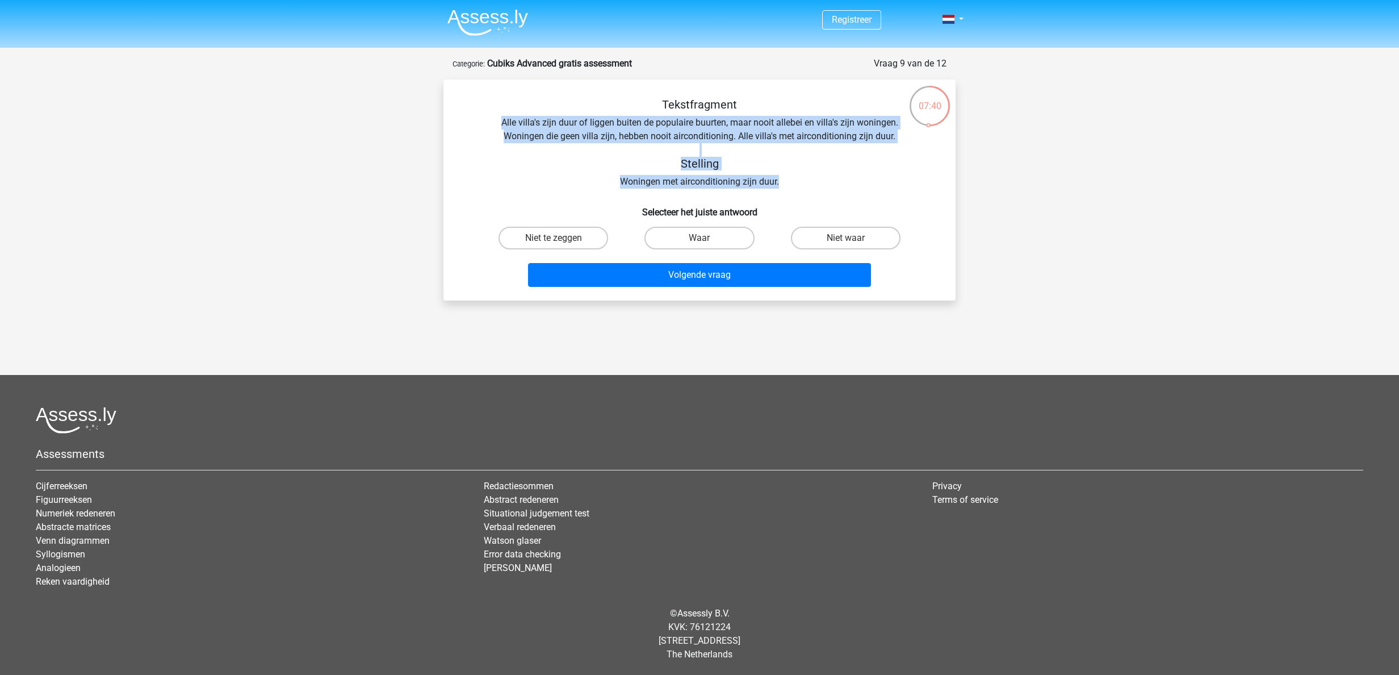
drag, startPoint x: 787, startPoint y: 180, endPoint x: 432, endPoint y: 119, distance: 360.2
click at [432, 119] on div "07:40 Vraag 9 van de 12 Categorie: Cubiks Advanced gratis assessment Tekstfragm…" at bounding box center [700, 179] width 540 height 244
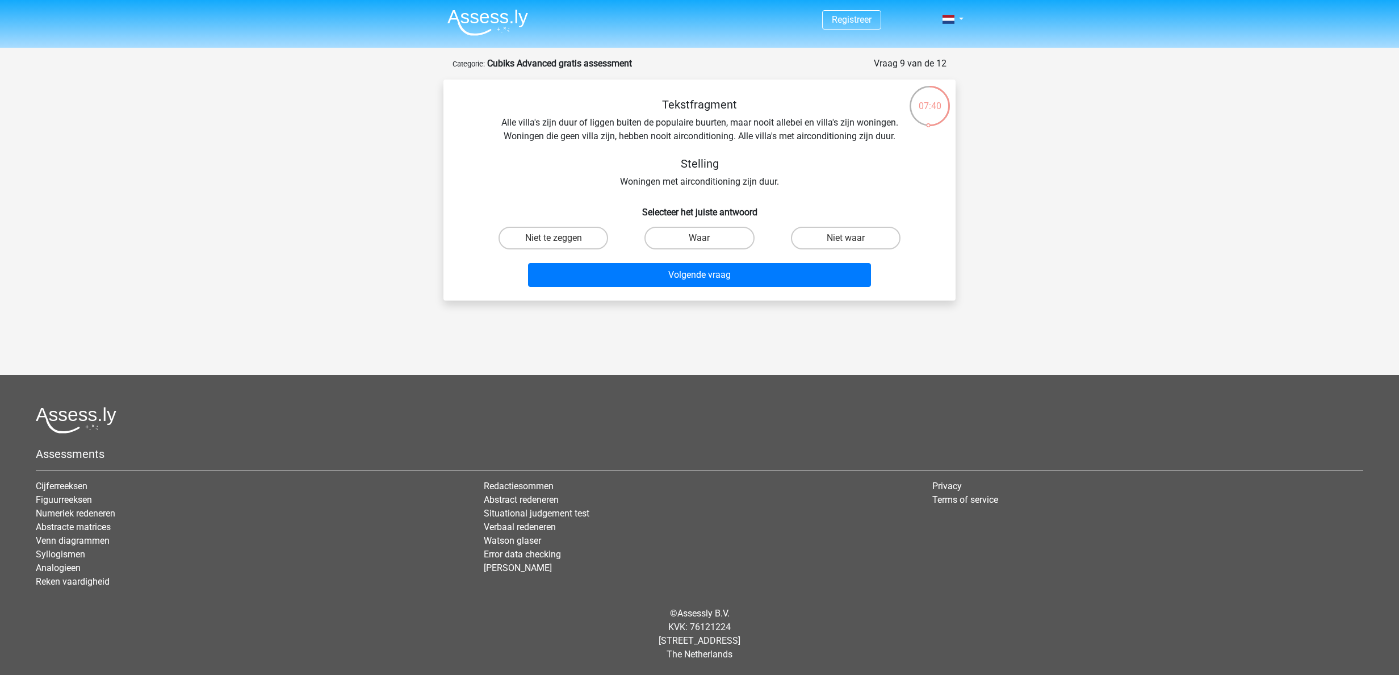
drag, startPoint x: 432, startPoint y: 119, endPoint x: 543, endPoint y: 106, distance: 111.5
drag, startPoint x: 543, startPoint y: 106, endPoint x: 986, endPoint y: 166, distance: 447.2
click at [691, 164] on div "Registreer" at bounding box center [699, 314] width 1399 height 628
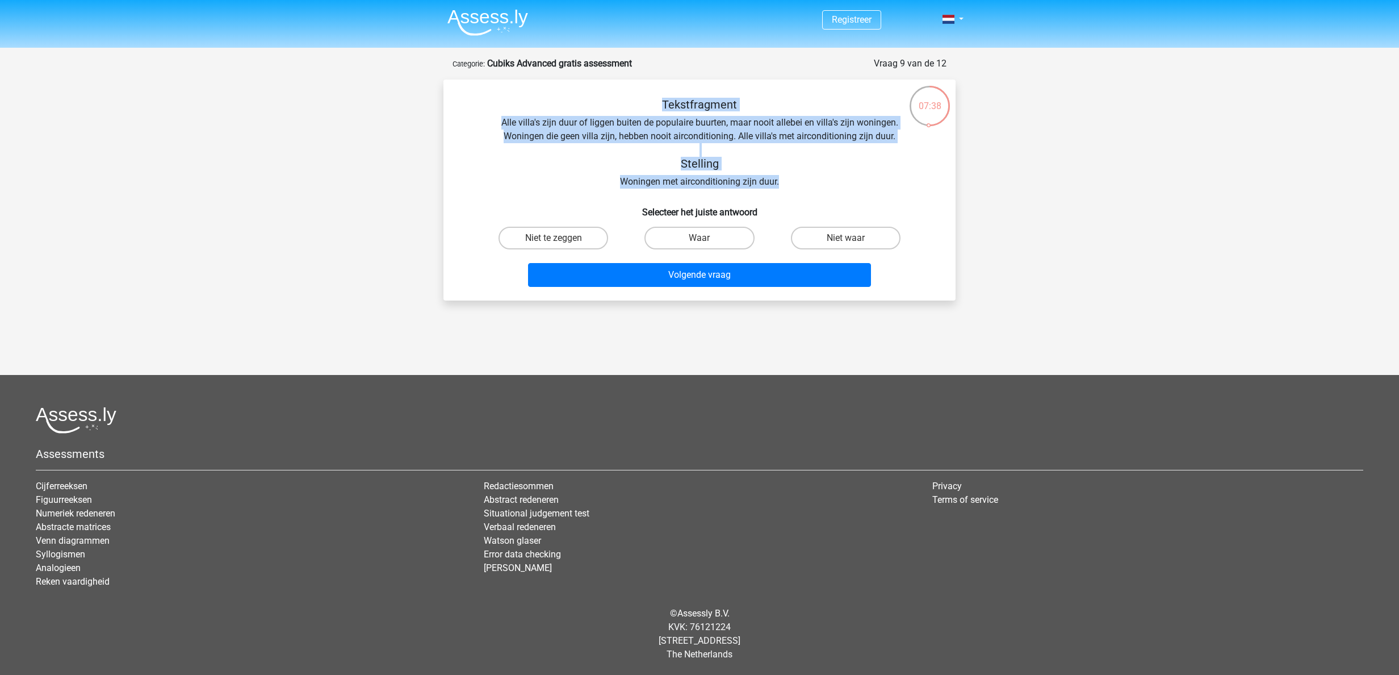
drag, startPoint x: 634, startPoint y: 162, endPoint x: 457, endPoint y: 108, distance: 185.4
click at [457, 108] on div "Tekstfragment Alle villa's zijn duur of liggen buiten de populaire buurten, maa…" at bounding box center [699, 195] width 503 height 194
copy div "Tekstfragment Alle villa's zijn duur of liggen buiten de populaire buurten, maa…"
click at [691, 172] on div "Tekstfragment Alle villa's zijn duur of liggen buiten de populaire buurten, maa…" at bounding box center [700, 143] width 476 height 91
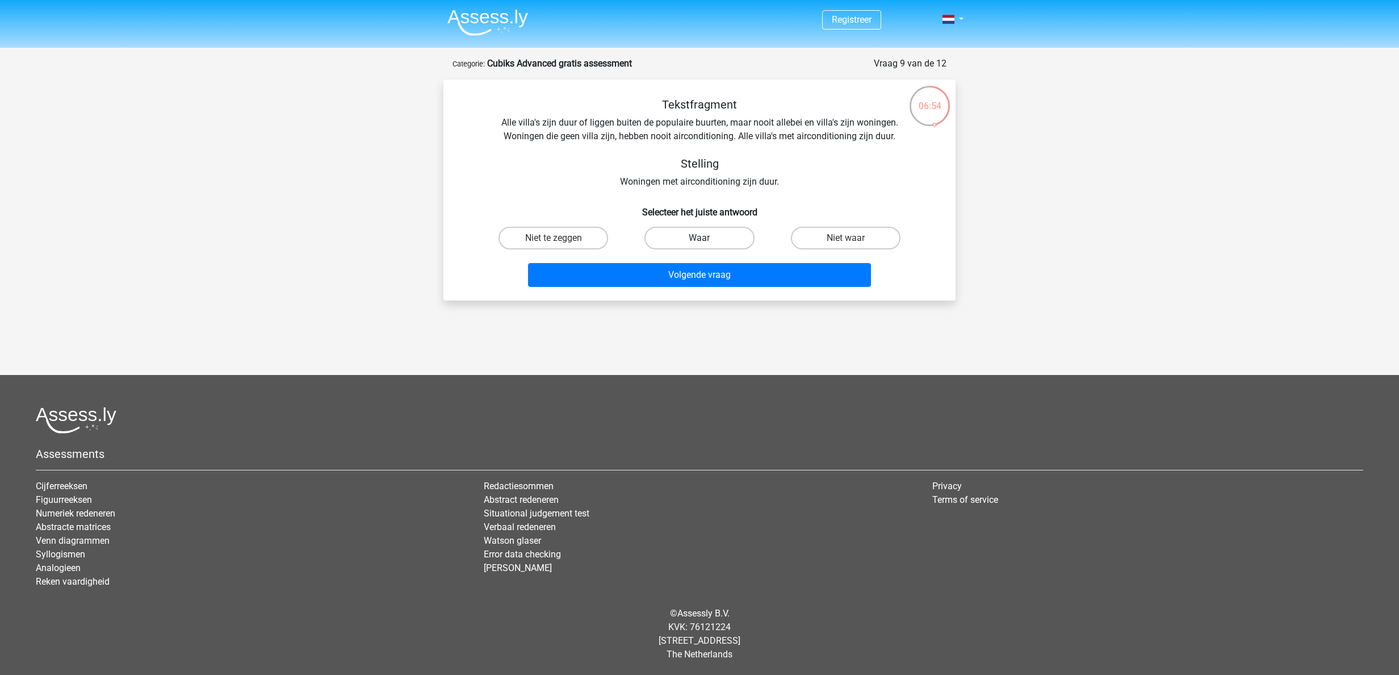
click at [691, 232] on label "Waar" at bounding box center [700, 238] width 110 height 23
click at [691, 238] on input "Waar" at bounding box center [703, 241] width 7 height 7
radio input "true"
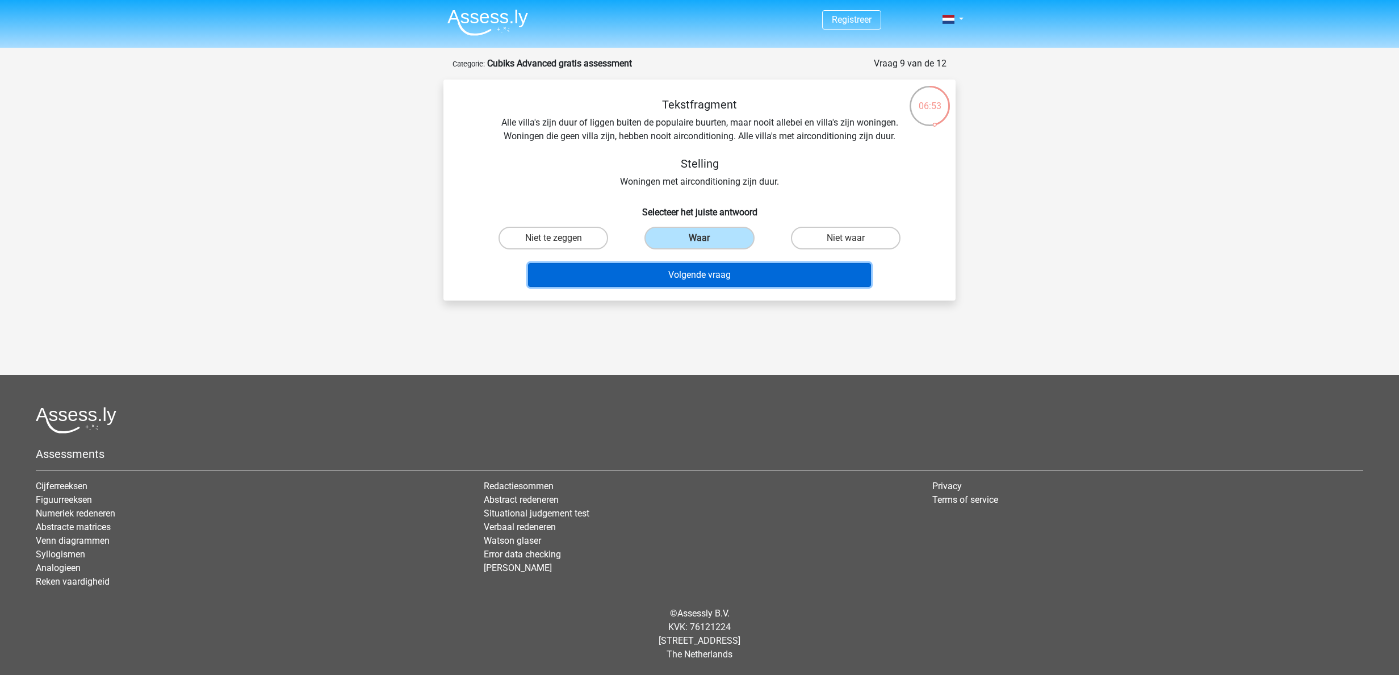
click at [691, 278] on button "Volgende vraag" at bounding box center [700, 275] width 344 height 24
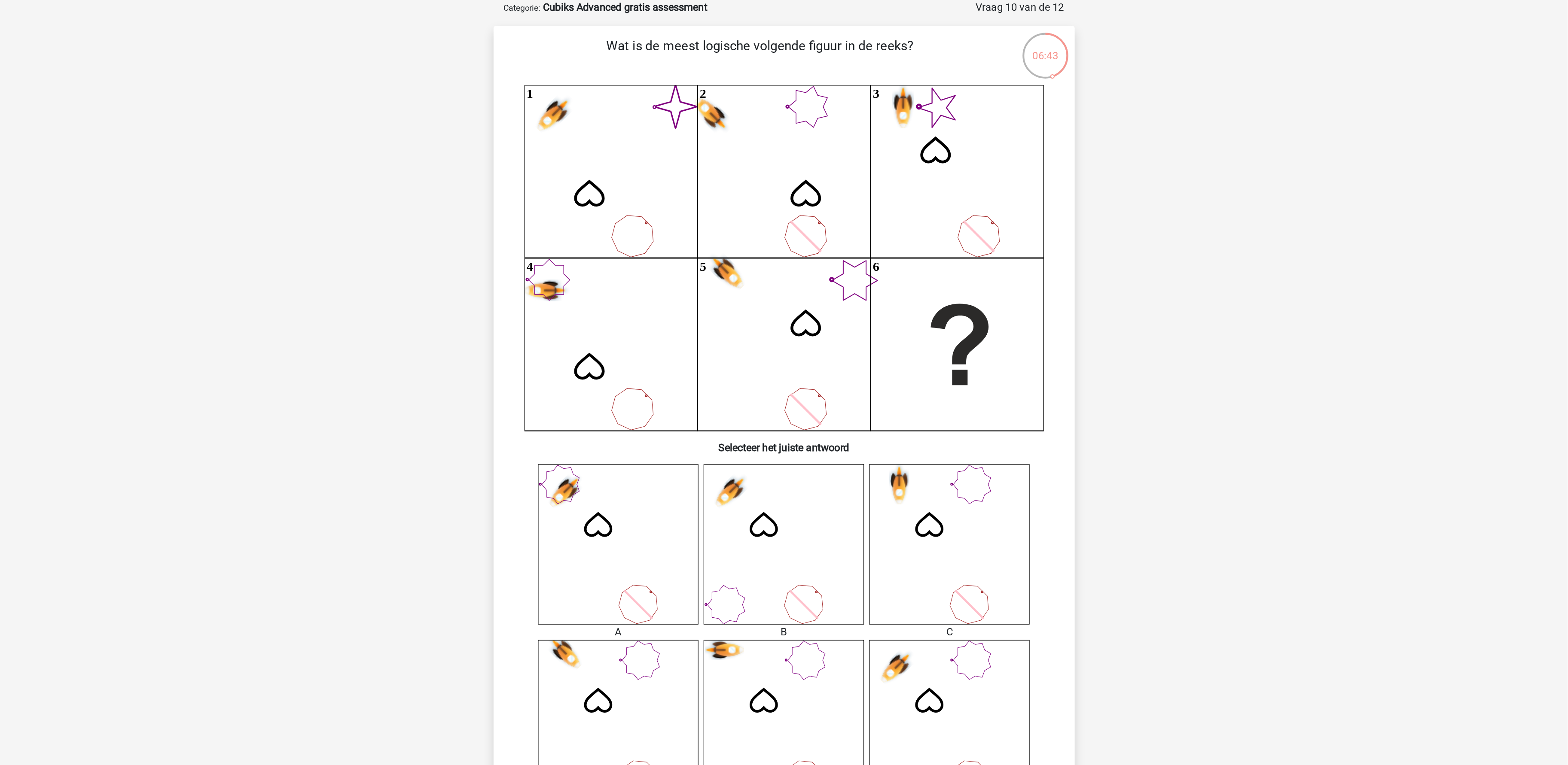
scroll to position [129, 0]
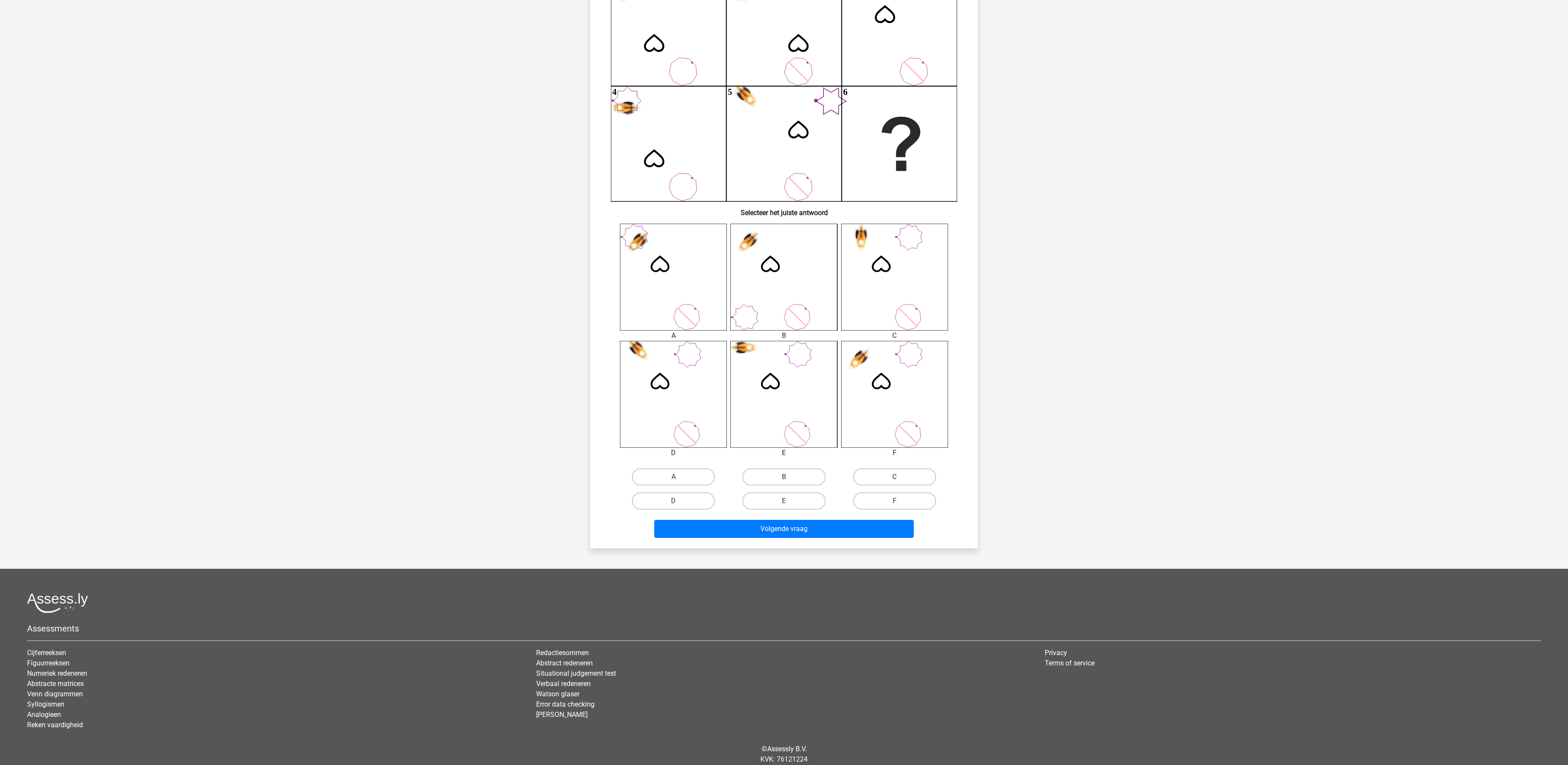
drag, startPoint x: 779, startPoint y: 404, endPoint x: 1028, endPoint y: 290, distance: 273.9
click at [523, 255] on div "Registreer" at bounding box center [784, 333] width 1568 height 925
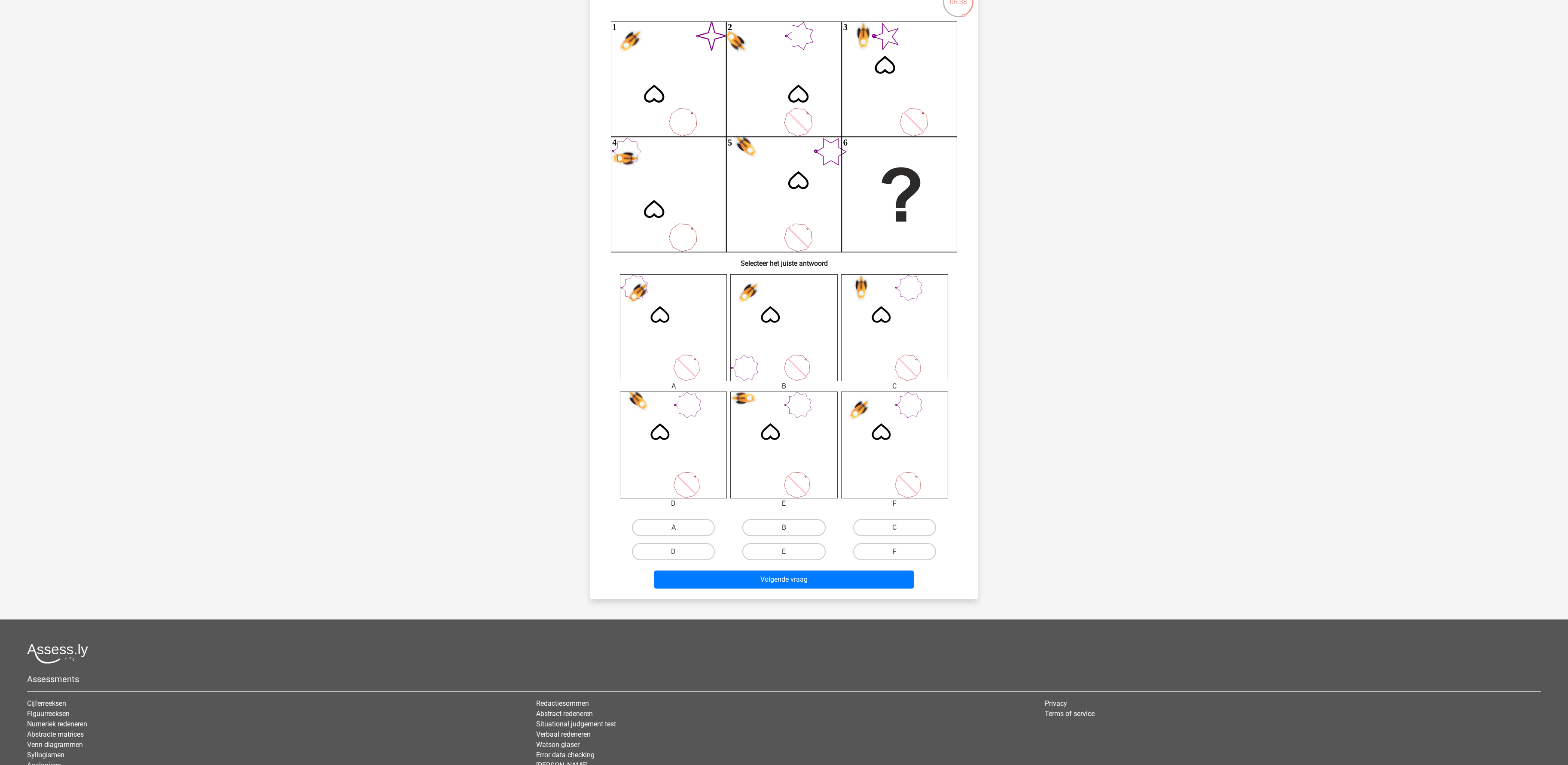
scroll to position [0, 0]
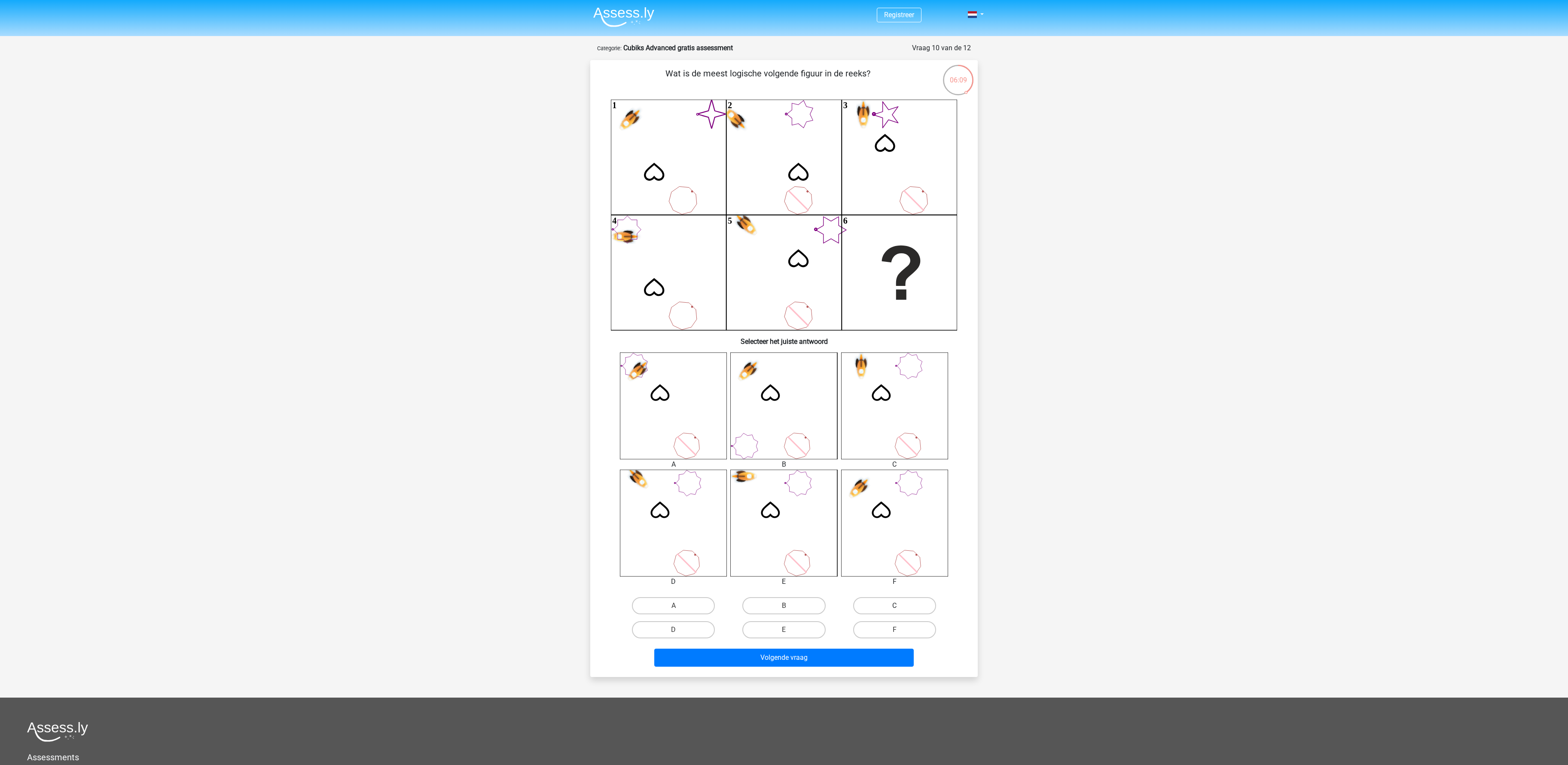
click at [523, 255] on label "C" at bounding box center [895, 605] width 83 height 17
click at [523, 255] on input "C" at bounding box center [897, 608] width 5 height 5
radio input "true"
click at [523, 255] on button "Volgende vraag" at bounding box center [784, 658] width 260 height 18
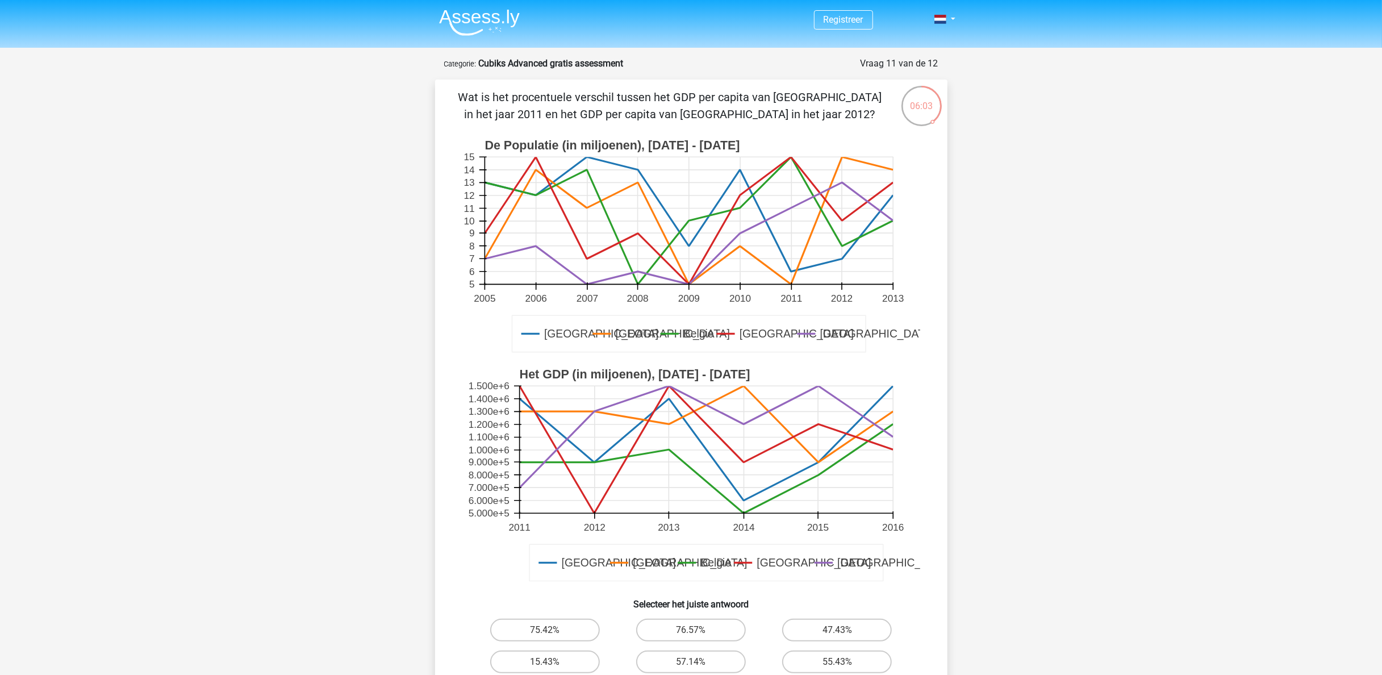
drag, startPoint x: 1911, startPoint y: 1, endPoint x: 951, endPoint y: 240, distance: 989.1
click at [691, 240] on div "06:03 Vraag 11 van de 12 Categorie: Cubiks Advanced gratis assessment Duitsland…" at bounding box center [691, 390] width 530 height 667
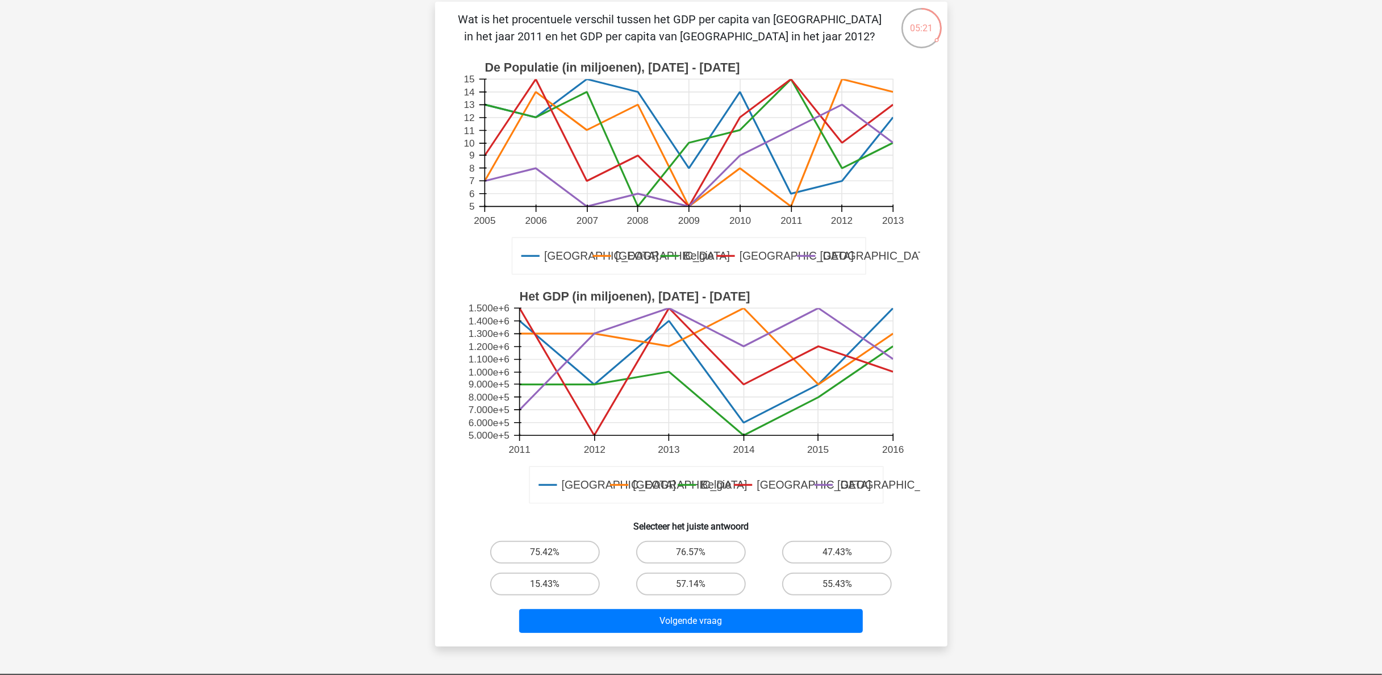
scroll to position [114, 0]
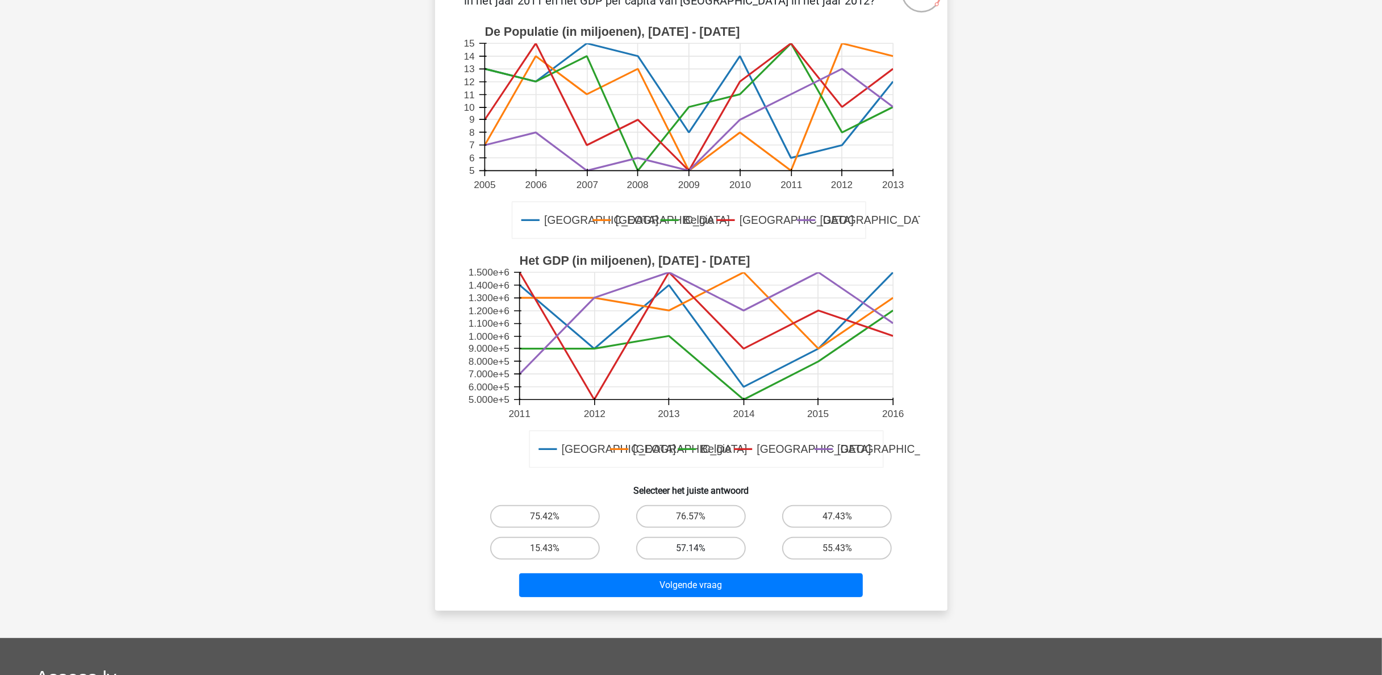
click at [676, 337] on label "57.14%" at bounding box center [691, 548] width 110 height 23
click at [691, 337] on input "57.14%" at bounding box center [694, 551] width 7 height 7
radio input "true"
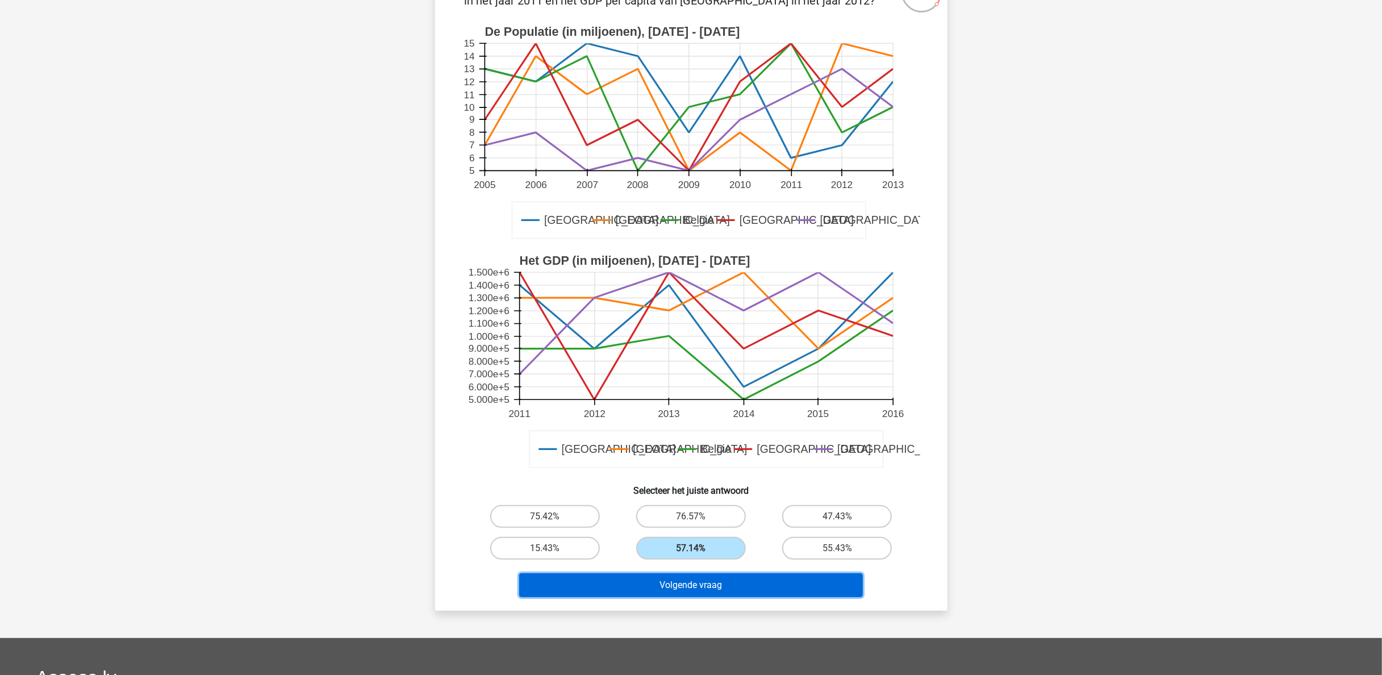
click at [685, 337] on button "Volgende vraag" at bounding box center [691, 585] width 344 height 24
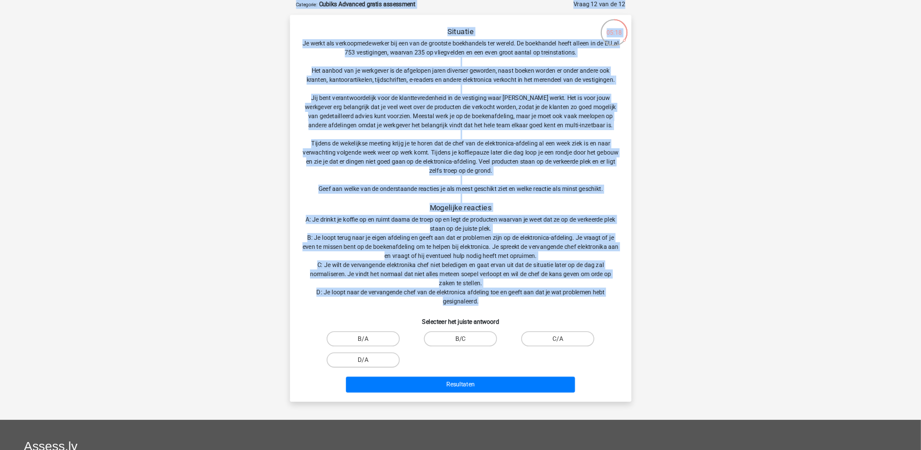
scroll to position [0, 0]
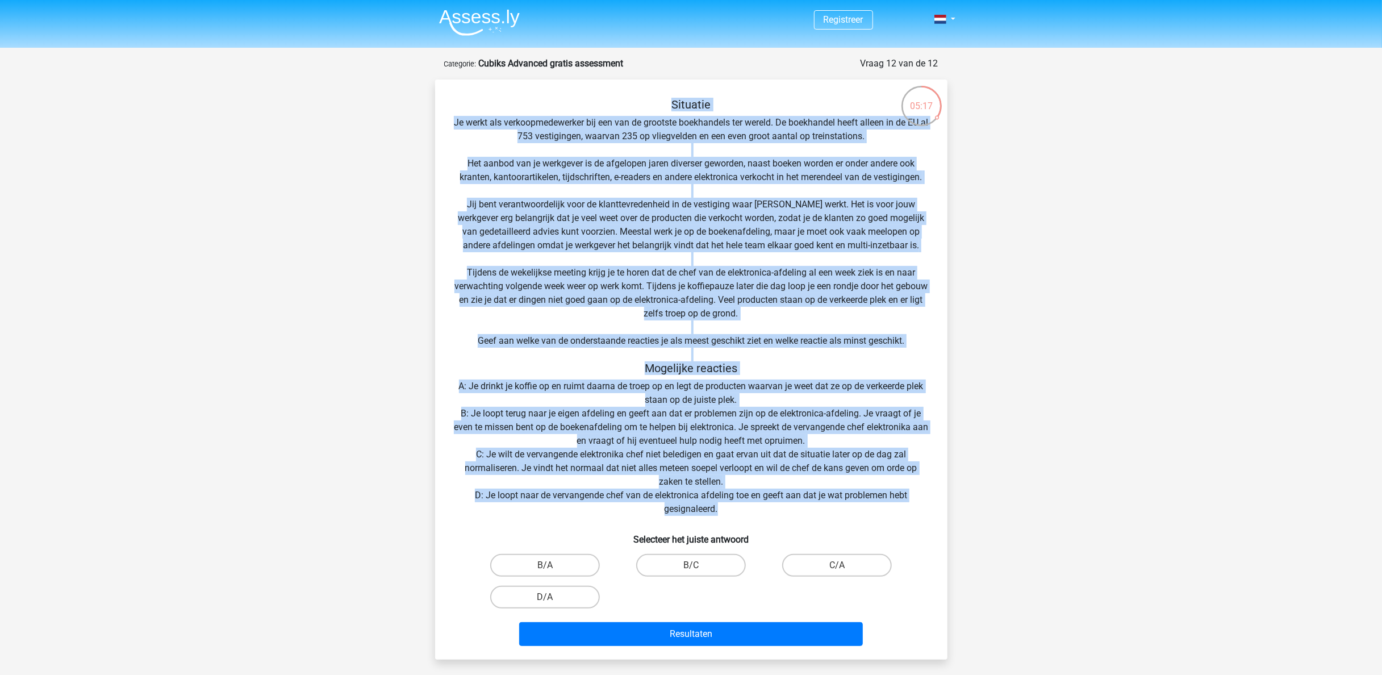
drag, startPoint x: 737, startPoint y: 450, endPoint x: 444, endPoint y: 85, distance: 468.3
click at [444, 85] on div "Situatie Je werkt als verkoopmedewerker bij een van de grootste boekhandels ter…" at bounding box center [691, 370] width 512 height 580
drag, startPoint x: 444, startPoint y: 85, endPoint x: 692, endPoint y: 126, distance: 250.9
copy div "Situatie Je werkt als verkoopmedewerker bij een van de grootste boekhandels ter…"
click at [691, 337] on div "Registreer" at bounding box center [691, 493] width 1382 height 987
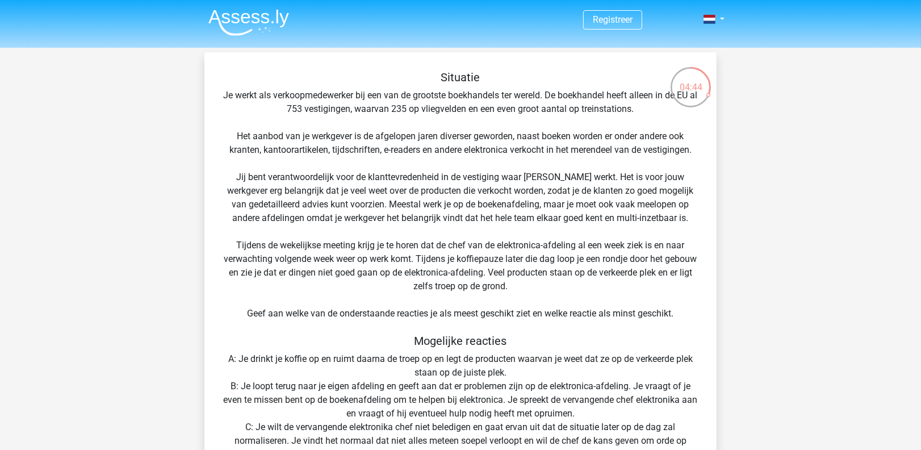
drag, startPoint x: 1288, startPoint y: 0, endPoint x: 441, endPoint y: 153, distance: 861.1
click at [441, 153] on div "Situatie Je werkt als verkoopmedewerker bij een van de grootste boekhandels ter…" at bounding box center [460, 346] width 503 height 553
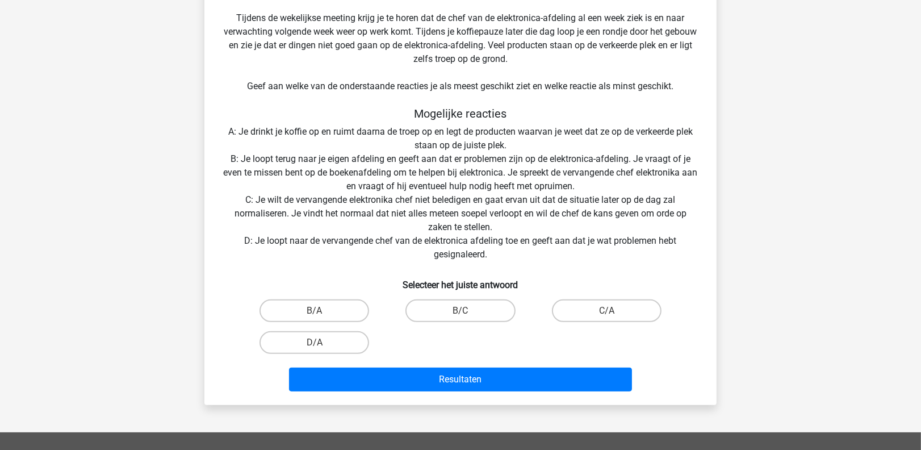
scroll to position [303, 0]
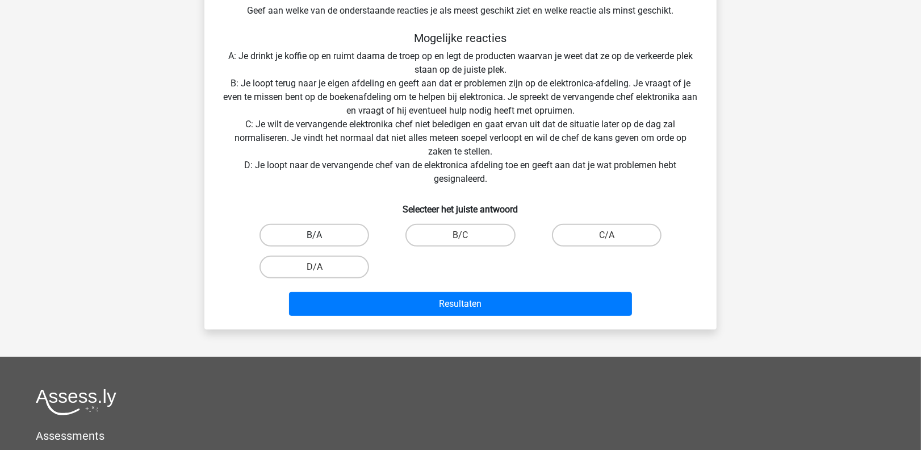
click at [314, 232] on label "B/A" at bounding box center [315, 235] width 110 height 23
click at [315, 235] on input "B/A" at bounding box center [318, 238] width 7 height 7
radio input "true"
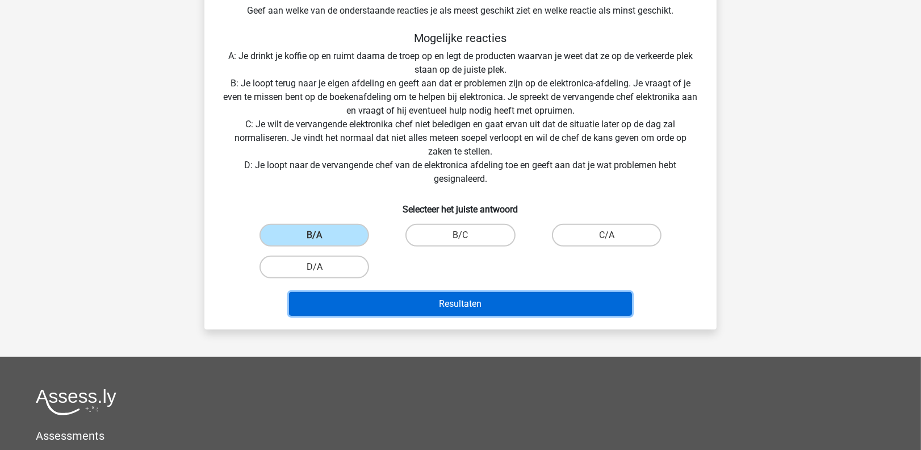
click at [482, 304] on button "Resultaten" at bounding box center [461, 304] width 344 height 24
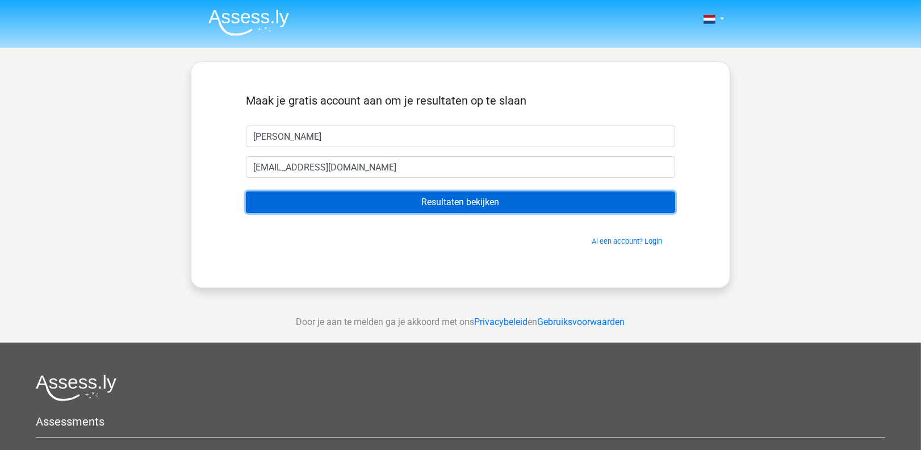
click at [491, 197] on input "Resultaten bekijken" at bounding box center [460, 202] width 429 height 22
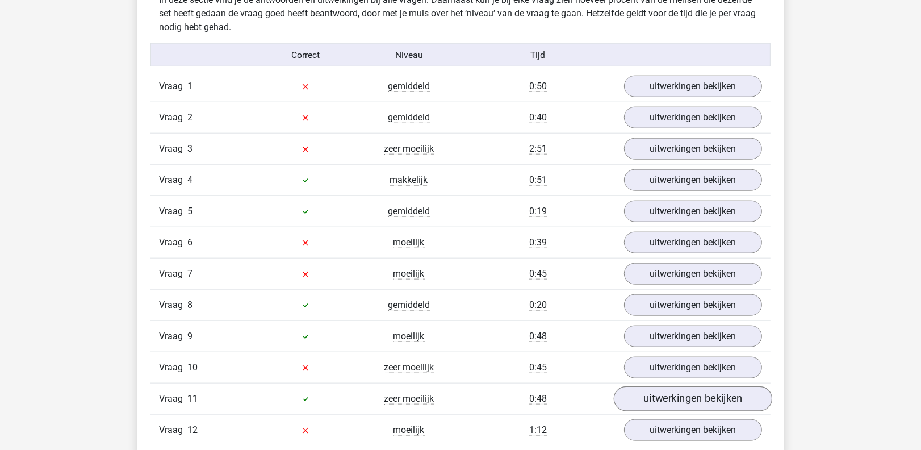
scroll to position [1211, 0]
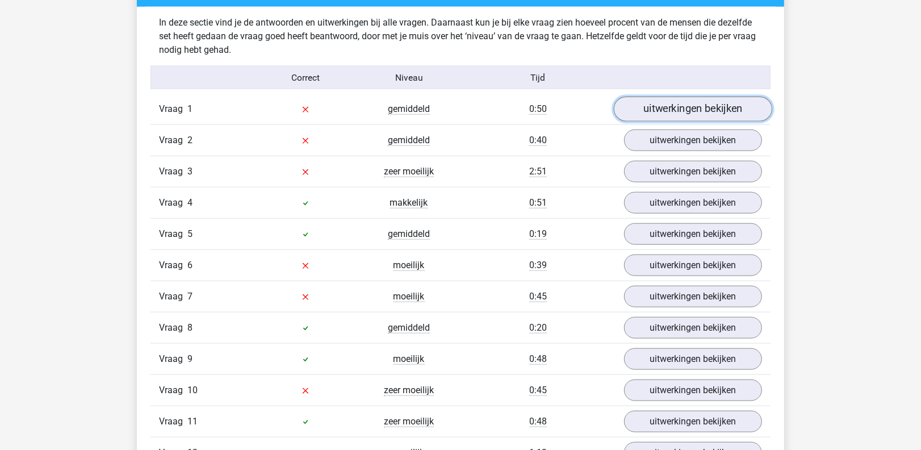
click at [674, 107] on link "uitwerkingen bekijken" at bounding box center [693, 109] width 158 height 25
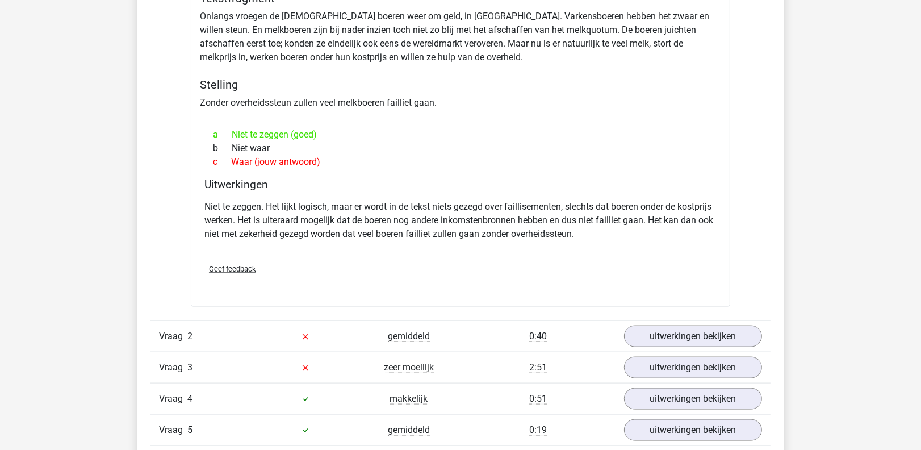
scroll to position [1439, 0]
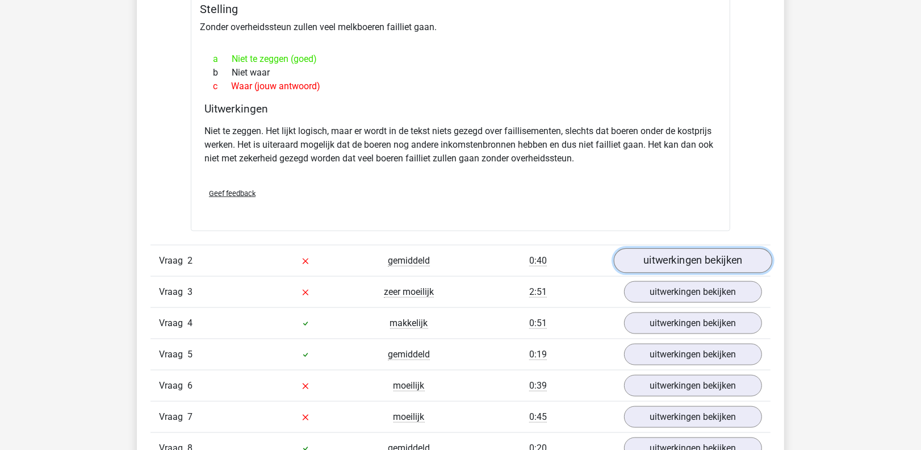
click at [727, 253] on link "uitwerkingen bekijken" at bounding box center [693, 261] width 158 height 25
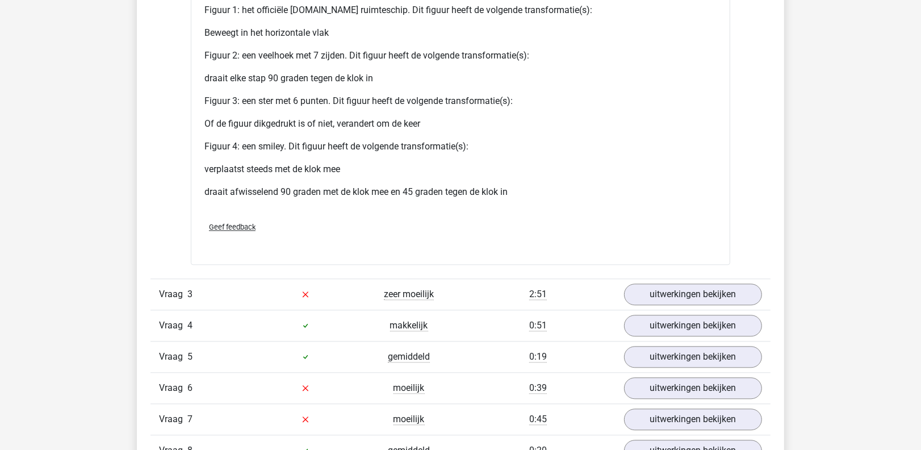
scroll to position [2423, 0]
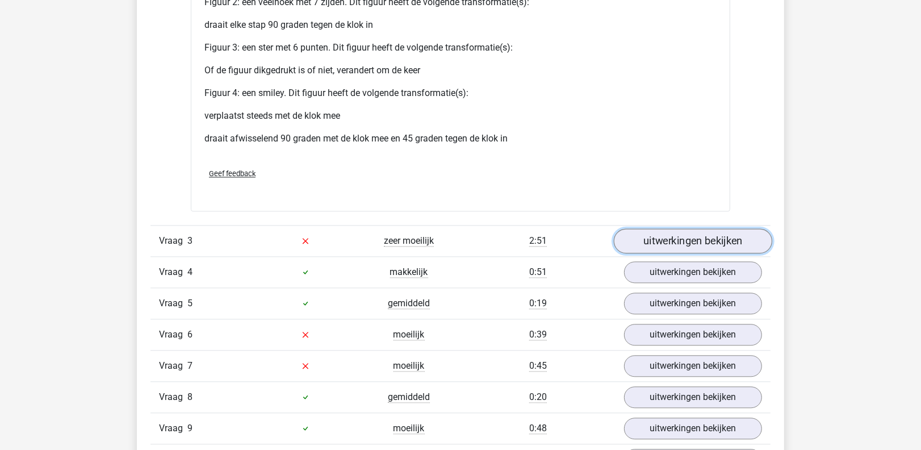
click at [695, 245] on link "uitwerkingen bekijken" at bounding box center [693, 240] width 158 height 25
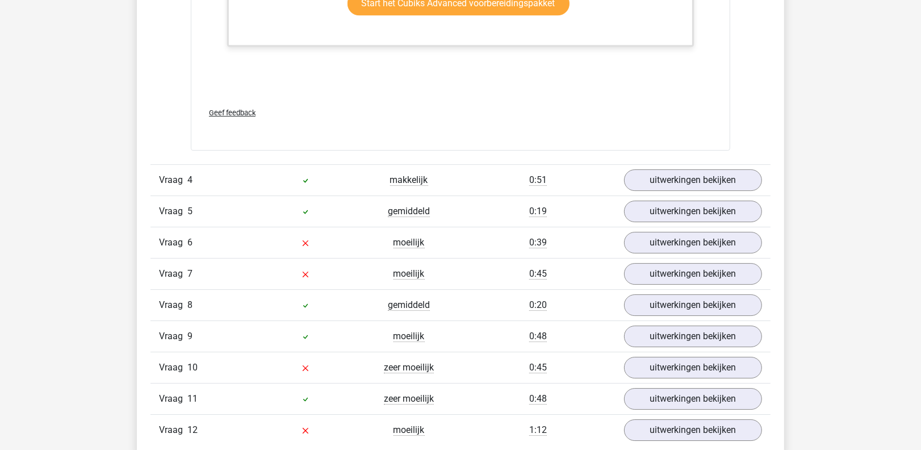
scroll to position [3483, 0]
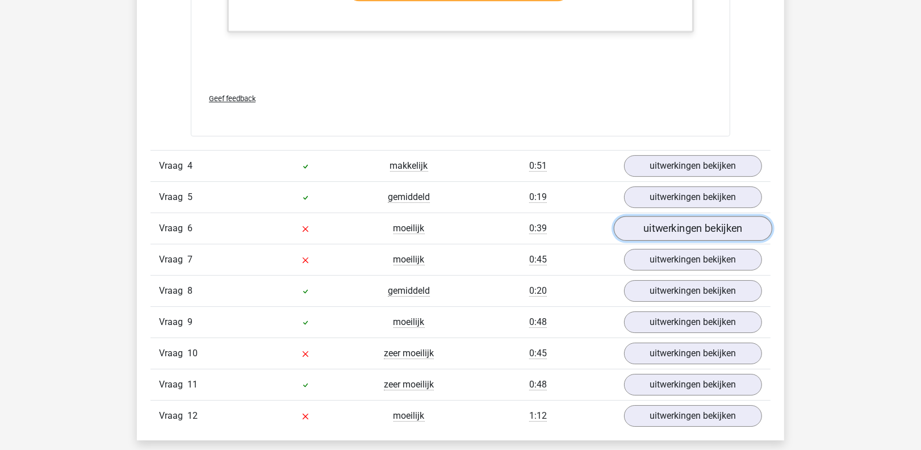
click at [682, 224] on link "uitwerkingen bekijken" at bounding box center [693, 228] width 158 height 25
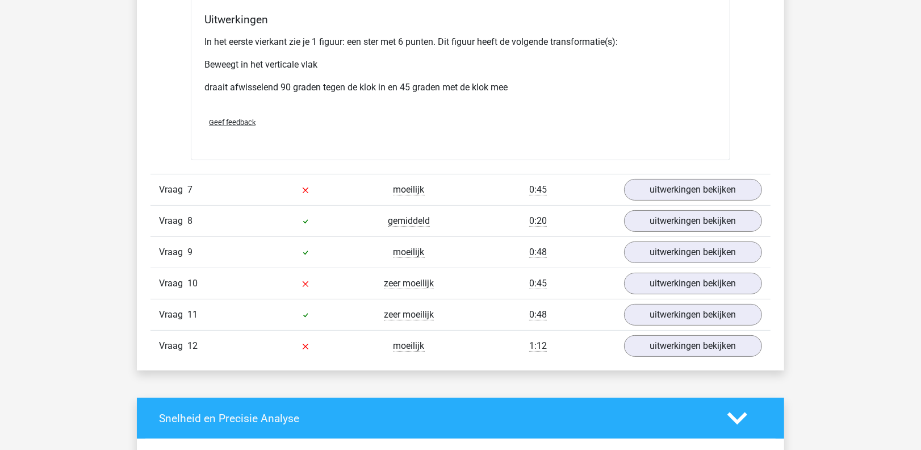
scroll to position [4317, 0]
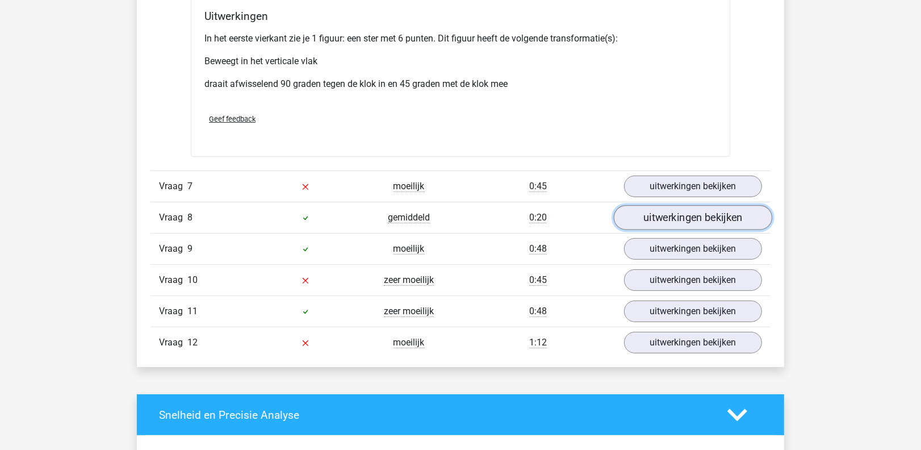
click at [661, 215] on link "uitwerkingen bekijken" at bounding box center [693, 217] width 158 height 25
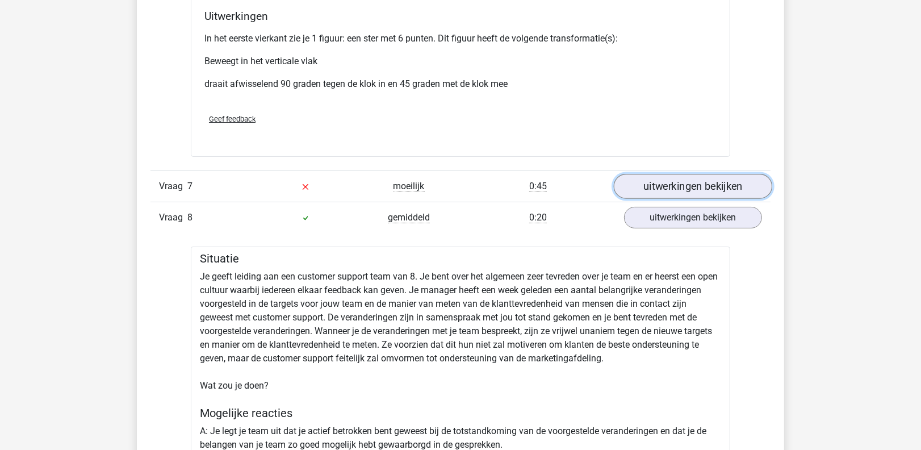
click at [675, 181] on link "uitwerkingen bekijken" at bounding box center [693, 186] width 158 height 25
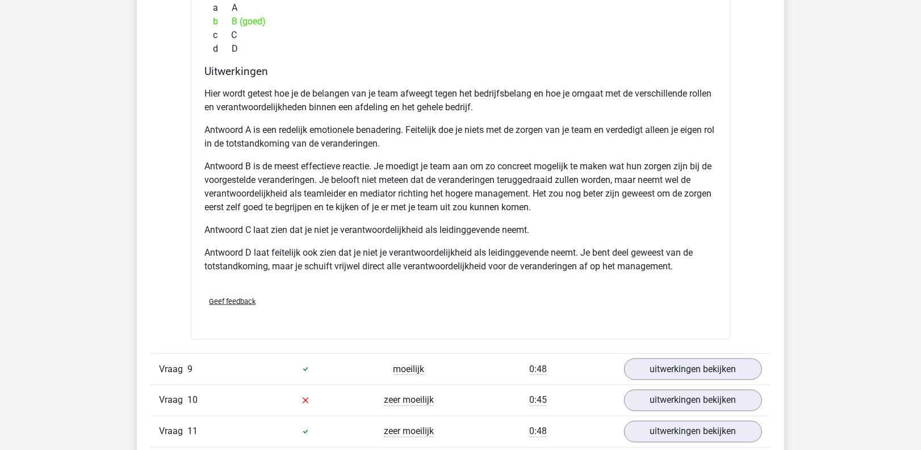
scroll to position [6058, 0]
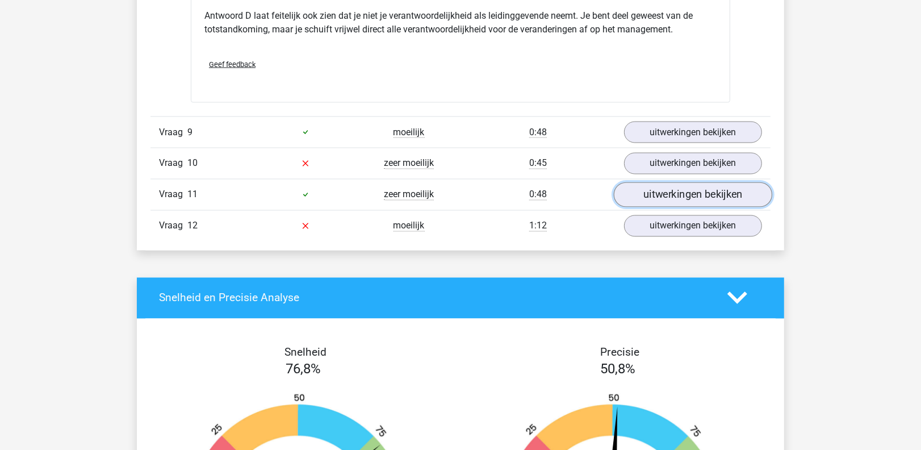
click at [663, 183] on link "uitwerkingen bekijken" at bounding box center [693, 194] width 158 height 25
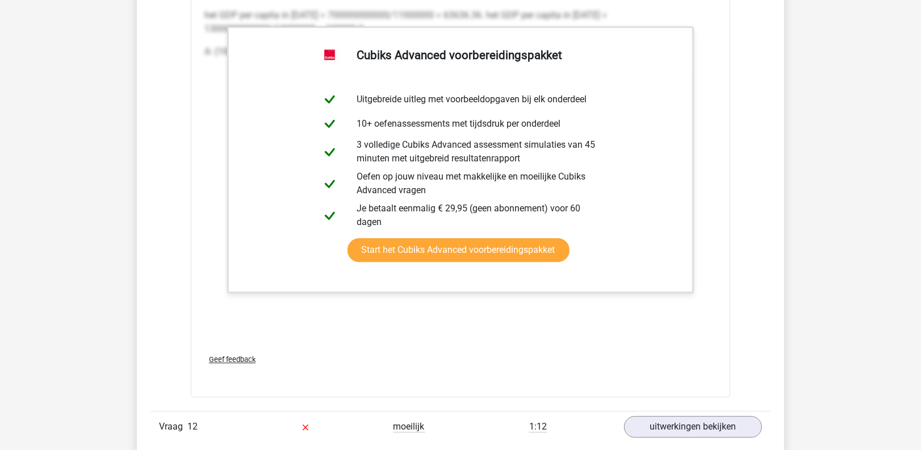
scroll to position [7168, 0]
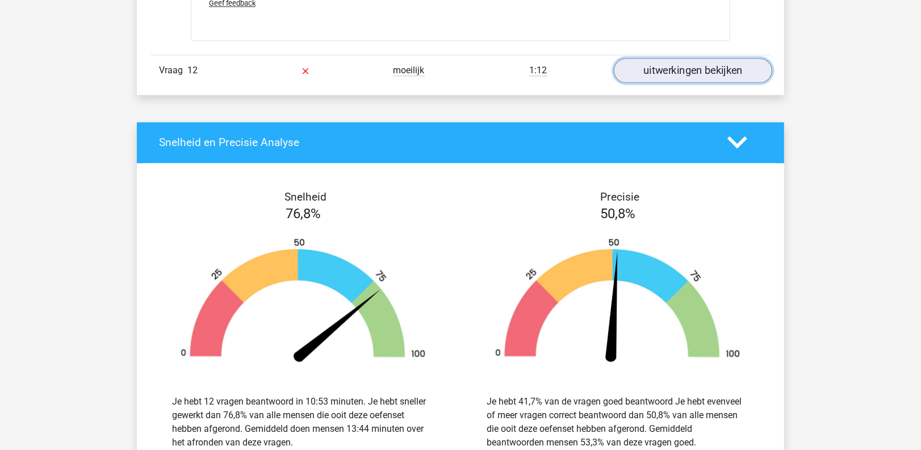
click at [691, 71] on link "uitwerkingen bekijken" at bounding box center [693, 70] width 158 height 25
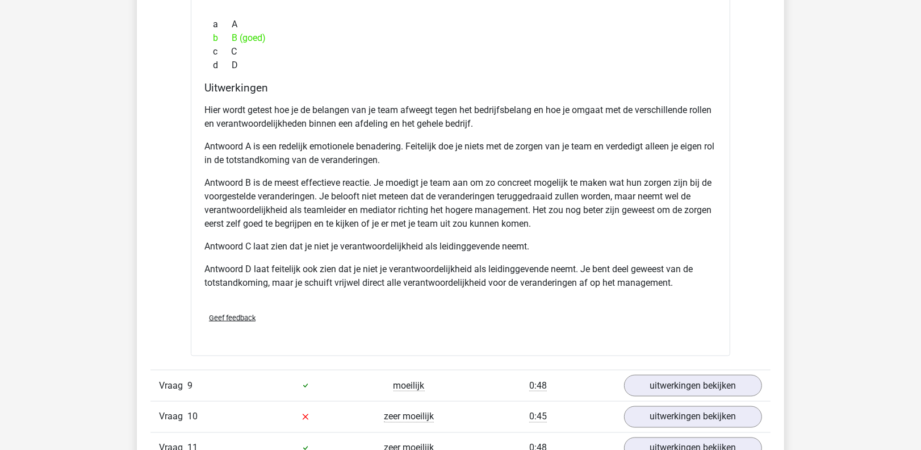
scroll to position [5956, 0]
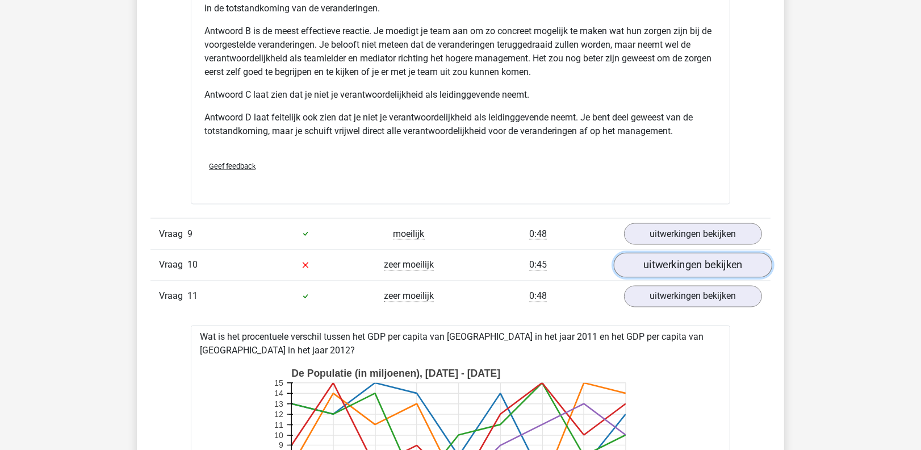
click at [709, 258] on link "uitwerkingen bekijken" at bounding box center [693, 265] width 158 height 25
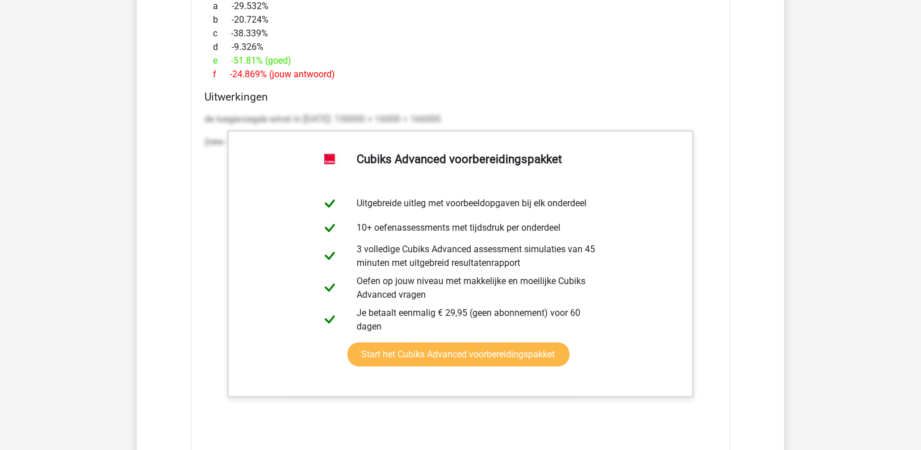
scroll to position [4896, 0]
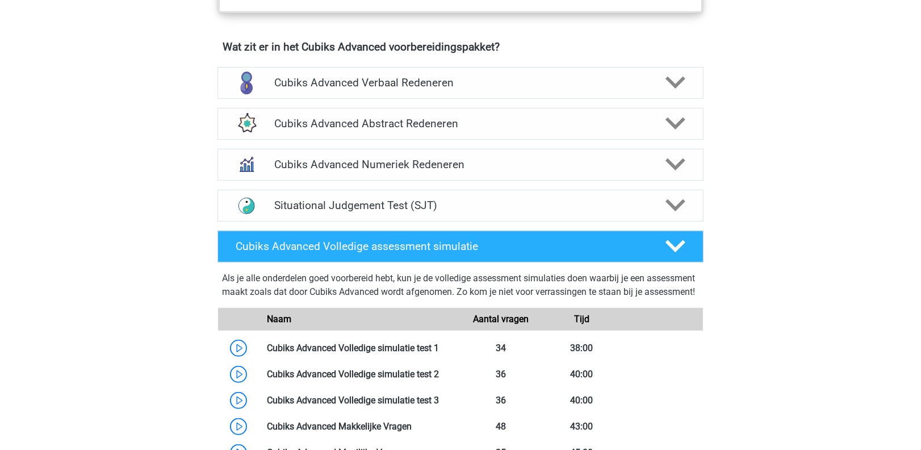
scroll to position [682, 0]
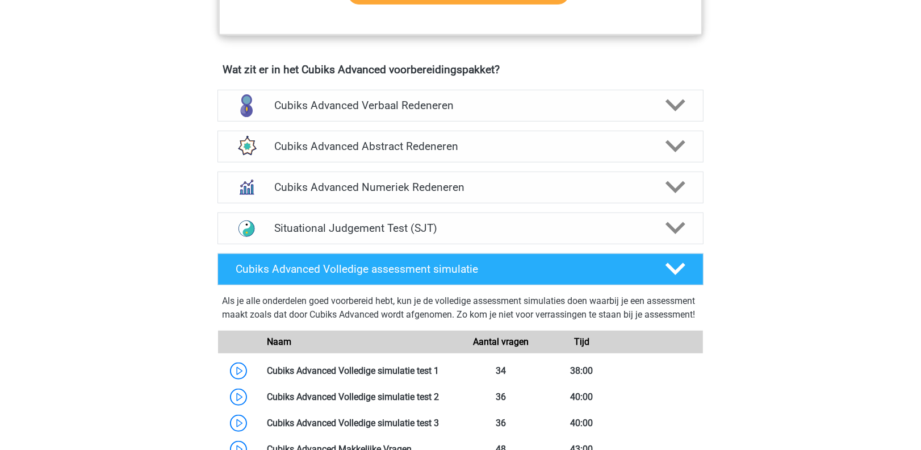
click at [491, 87] on div "Cubiks Advanced Verbaal Redeneren Bij het onderdeel Verbaal Redeneren (ook wel …" at bounding box center [460, 105] width 530 height 41
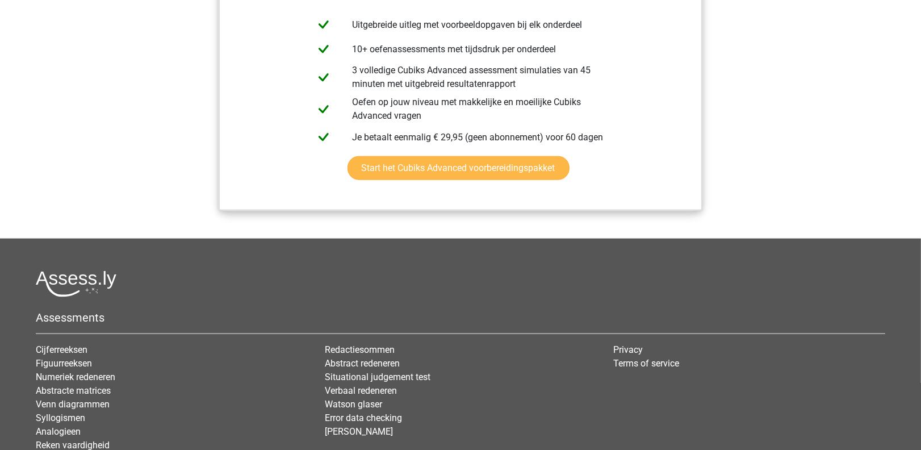
scroll to position [1449, 0]
